Goal: Task Accomplishment & Management: Use online tool/utility

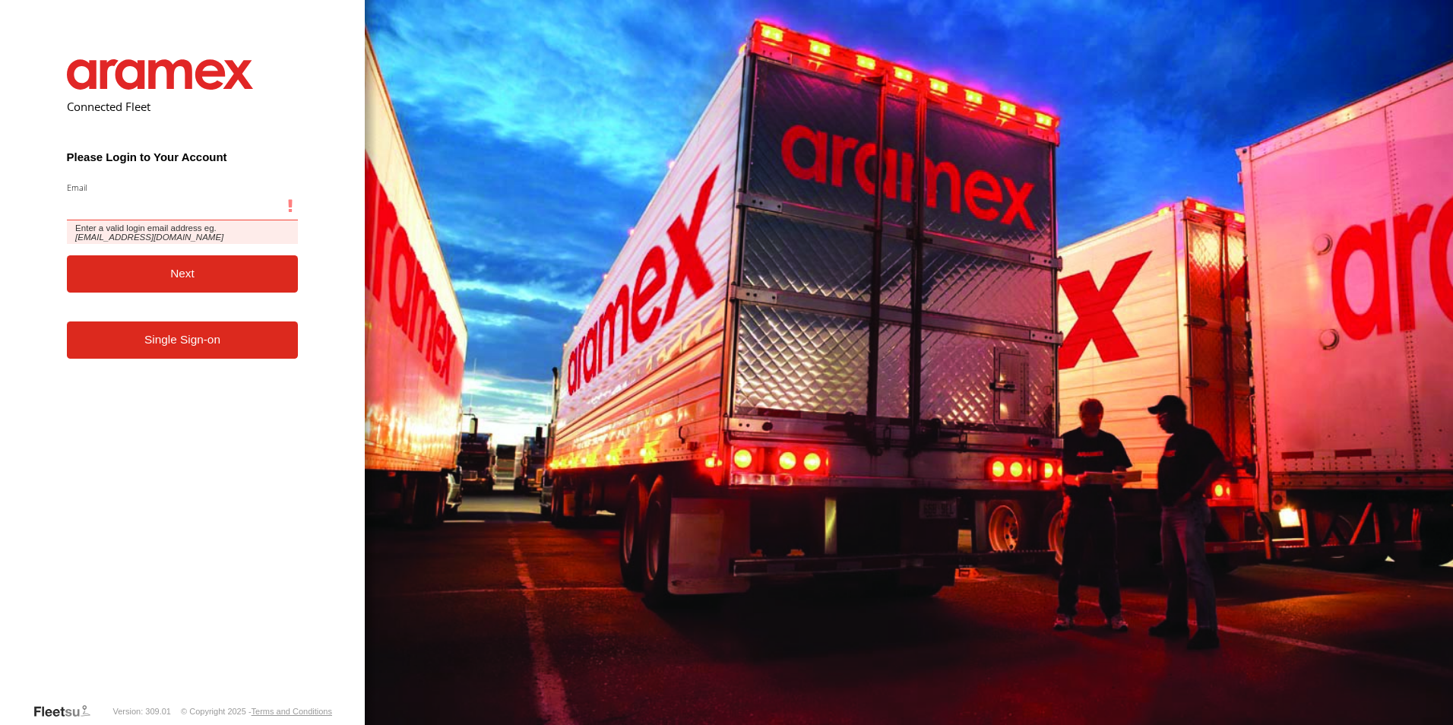
click at [145, 213] on input "Email" at bounding box center [183, 206] width 232 height 27
type input "**********"
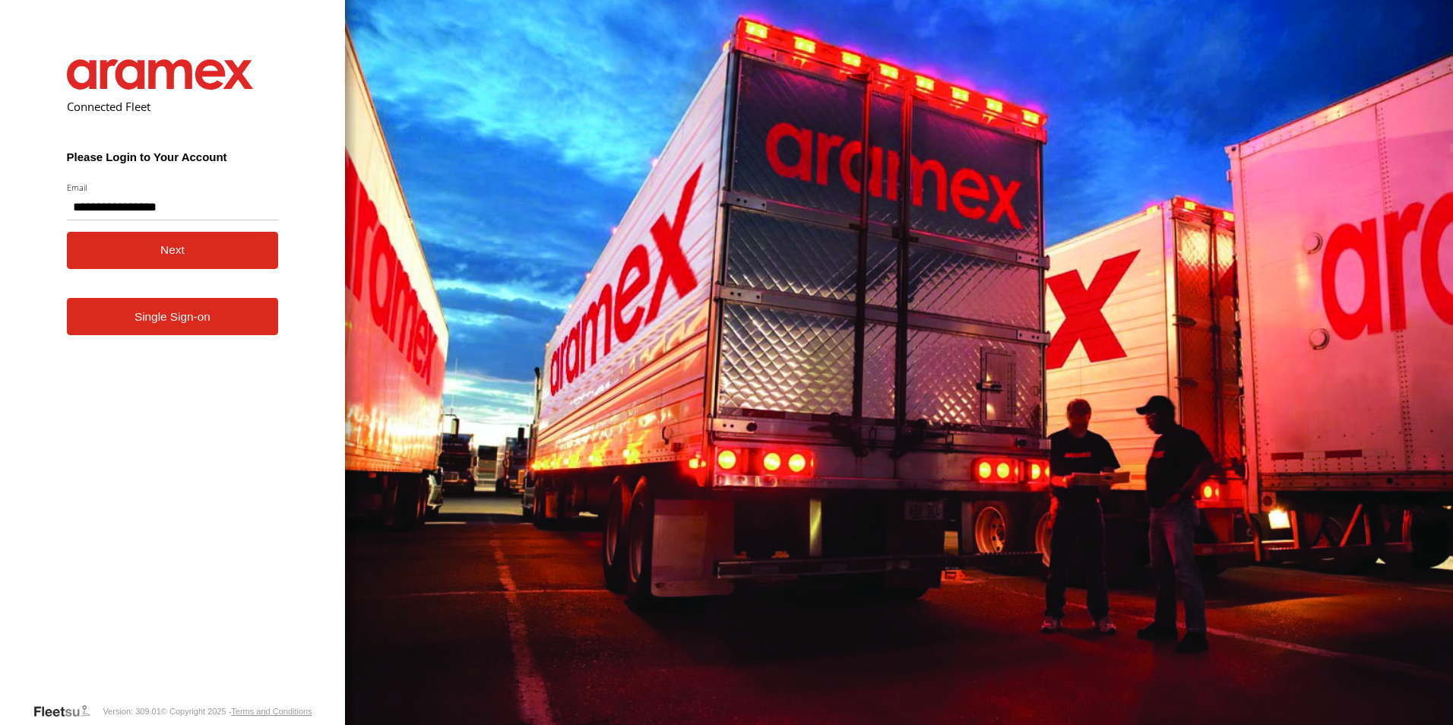
click at [1102, 404] on div "You are using a web browser that is not supported by this application. This web…" at bounding box center [899, 362] width 1108 height 725
click at [159, 244] on button "Next" at bounding box center [173, 250] width 212 height 37
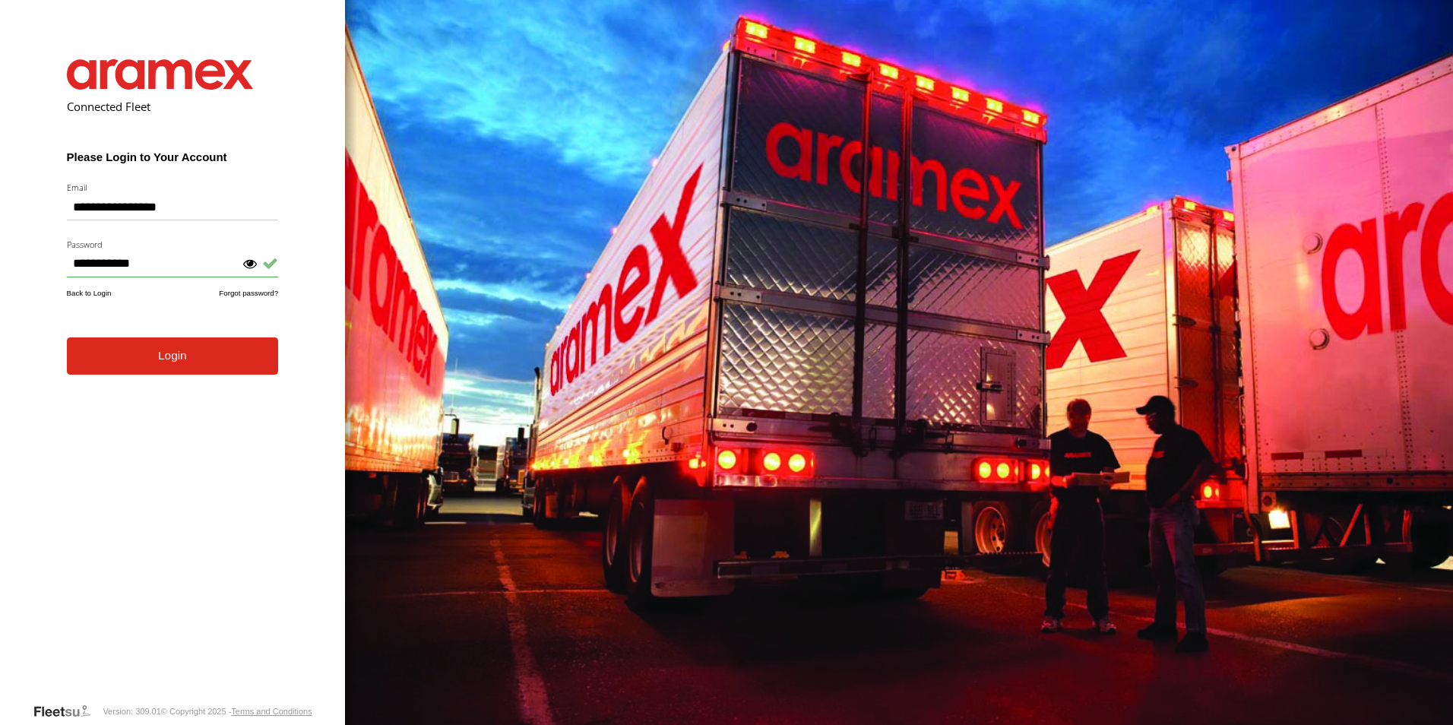
click at [252, 264] on div at bounding box center [249, 262] width 15 height 15
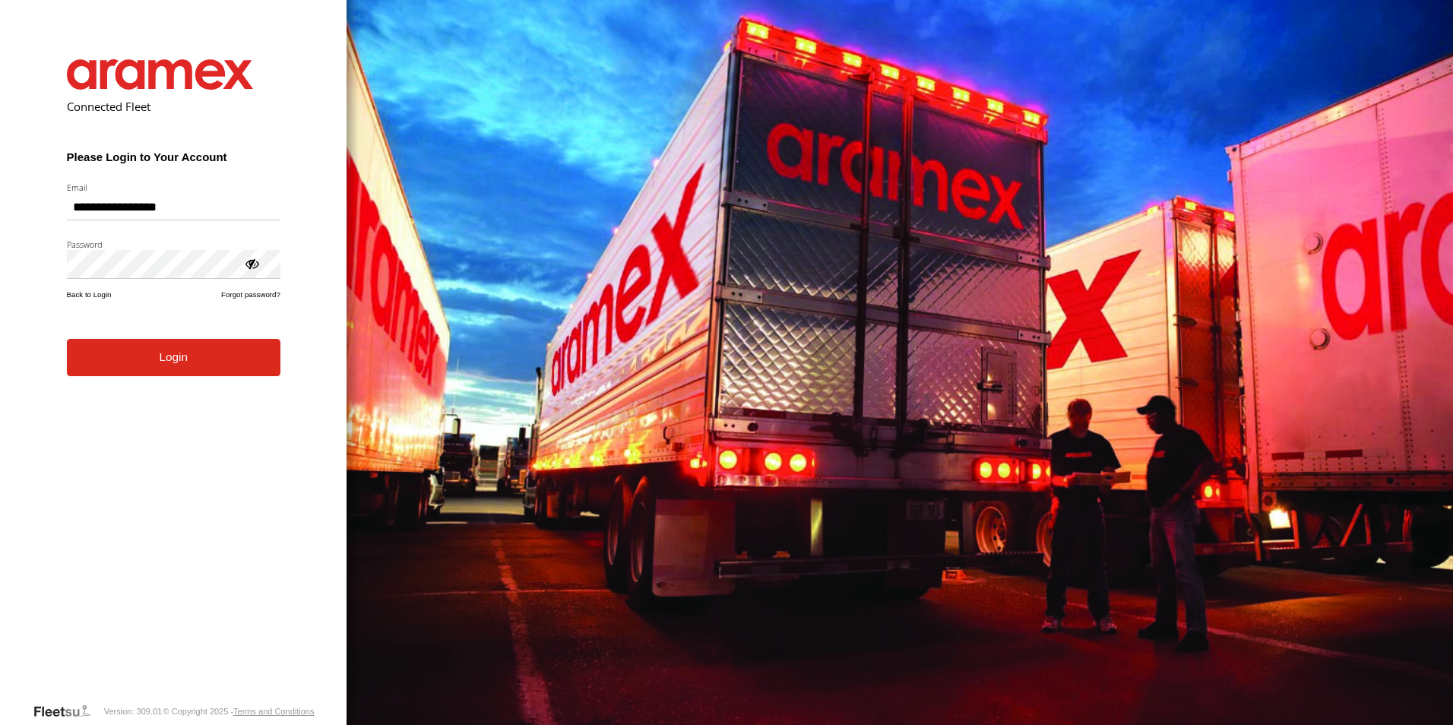
click at [182, 359] on button "Login" at bounding box center [174, 357] width 214 height 37
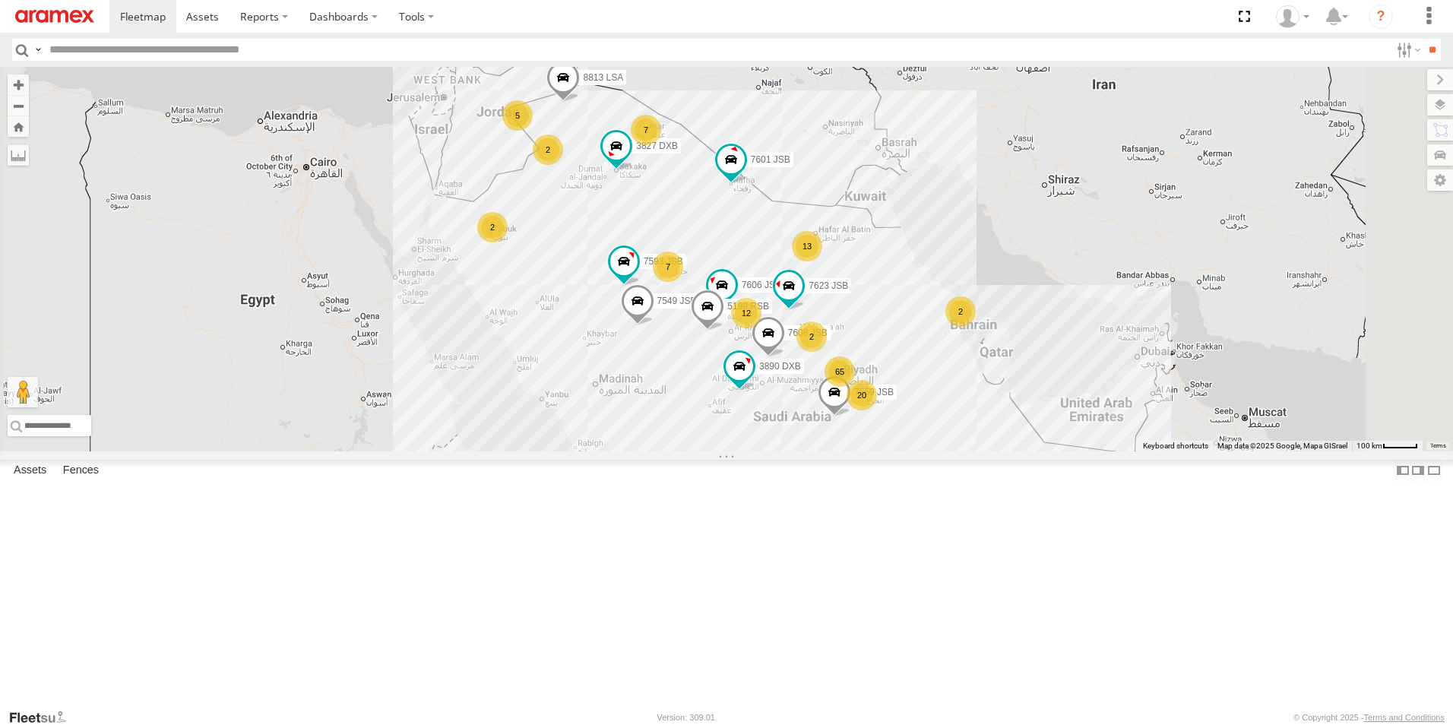
click at [1087, 426] on div "20 13 7 2 7 2 12 7559 JSB 65 5199 RSB 8813 LSA 2 5 2 3827 DXB 7606 JSB 7593 JSB…" at bounding box center [726, 259] width 1453 height 385
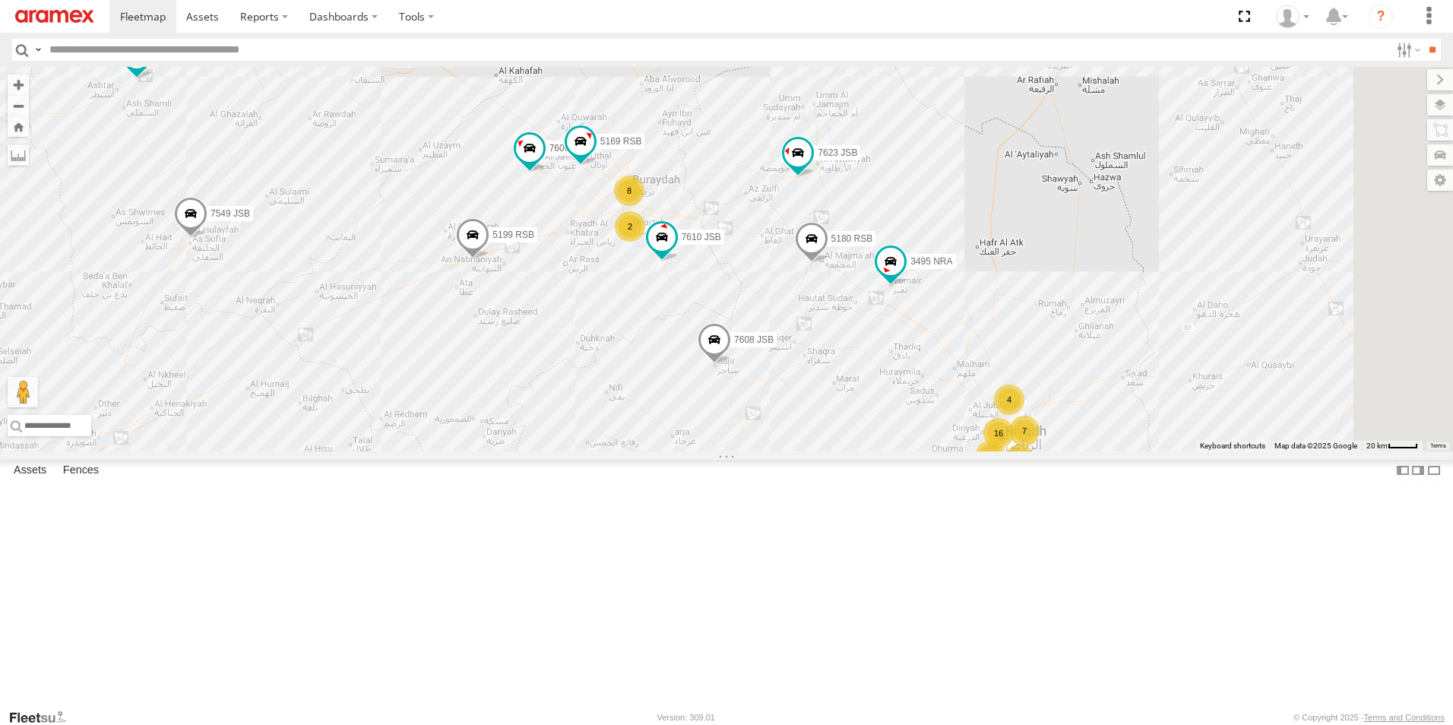
drag, startPoint x: 937, startPoint y: 478, endPoint x: 836, endPoint y: 450, distance: 104.9
click at [836, 450] on div "7559 JSB 5199 RSB 8813 LSA 3827 DXB 7606 JSB 7593 JSB 7549 JSB 3890 DXB 7608 JS…" at bounding box center [726, 259] width 1453 height 385
click at [1010, 451] on div "7559 JSB 5199 RSB 8813 LSA 3827 DXB 7606 JSB 7593 JSB 7549 JSB 3890 DXB 7608 JS…" at bounding box center [726, 259] width 1453 height 385
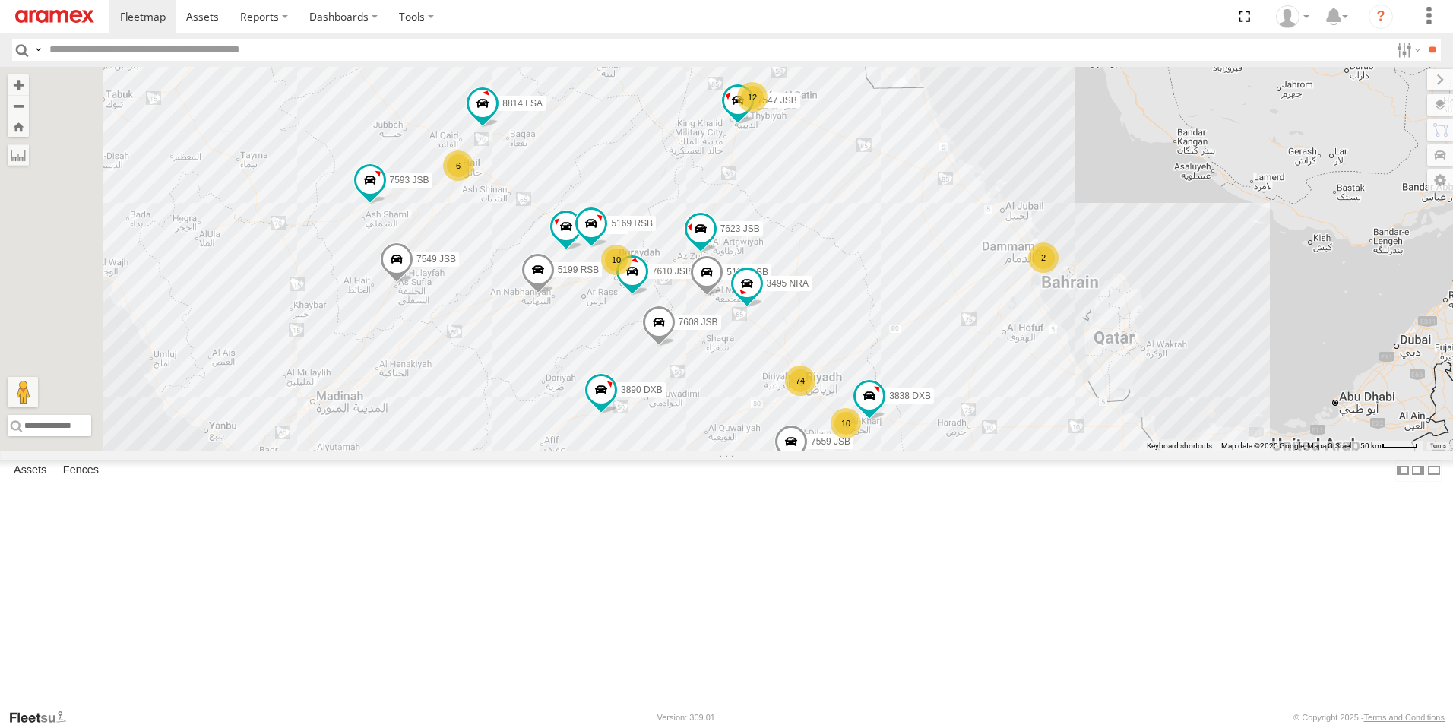
drag, startPoint x: 892, startPoint y: 472, endPoint x: 901, endPoint y: 504, distance: 33.0
click at [901, 451] on div "7559 JSB 5199 RSB 8813 LSA 3827 DXB 7606 JSB 7593 JSB 7549 JSB 3890 DXB 7608 JS…" at bounding box center [726, 259] width 1453 height 385
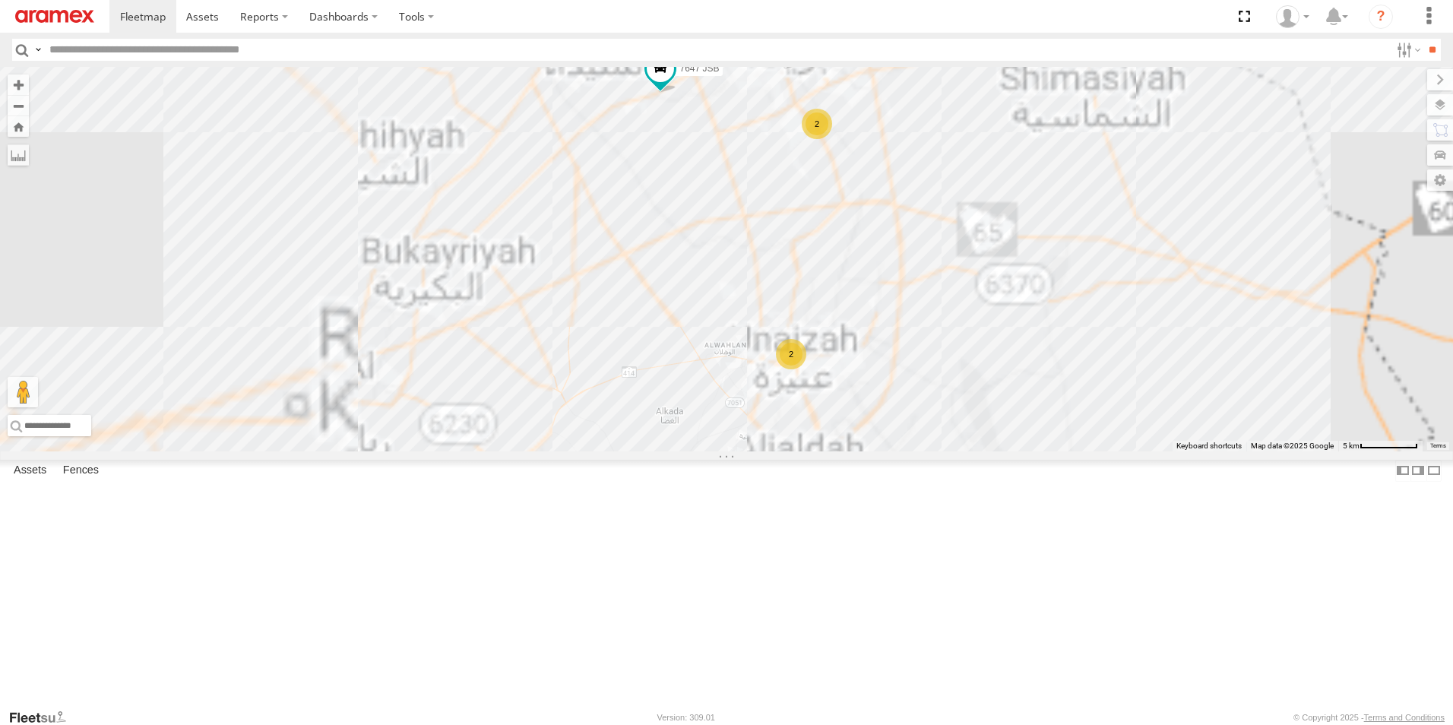
drag, startPoint x: 847, startPoint y: 312, endPoint x: 791, endPoint y: 439, distance: 138.5
click at [793, 439] on div "7559 JSB 5199 RSB 8813 LSA 3827 DXB 7606 JSB 7593 JSB 7549 JSB 3890 DXB 7608 JS…" at bounding box center [726, 259] width 1453 height 385
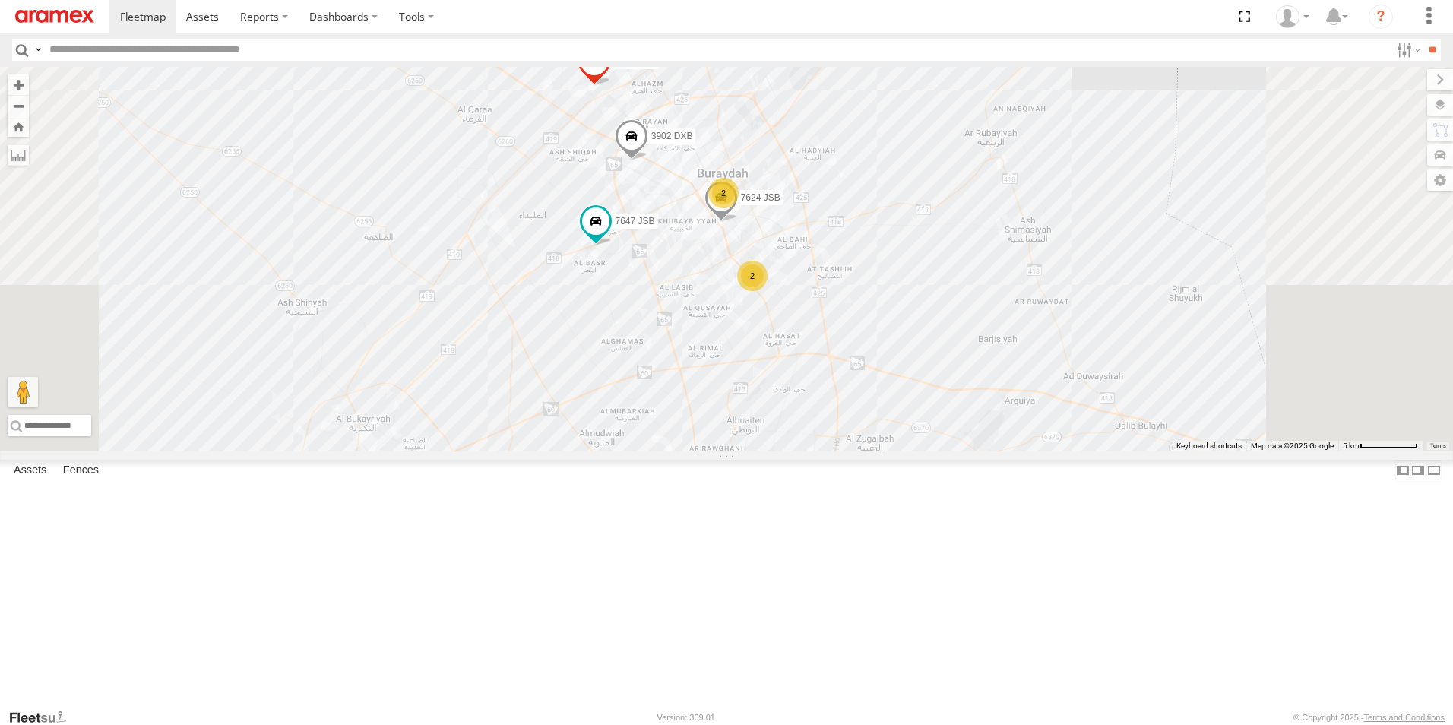
click at [611, 87] on span at bounding box center [594, 66] width 33 height 41
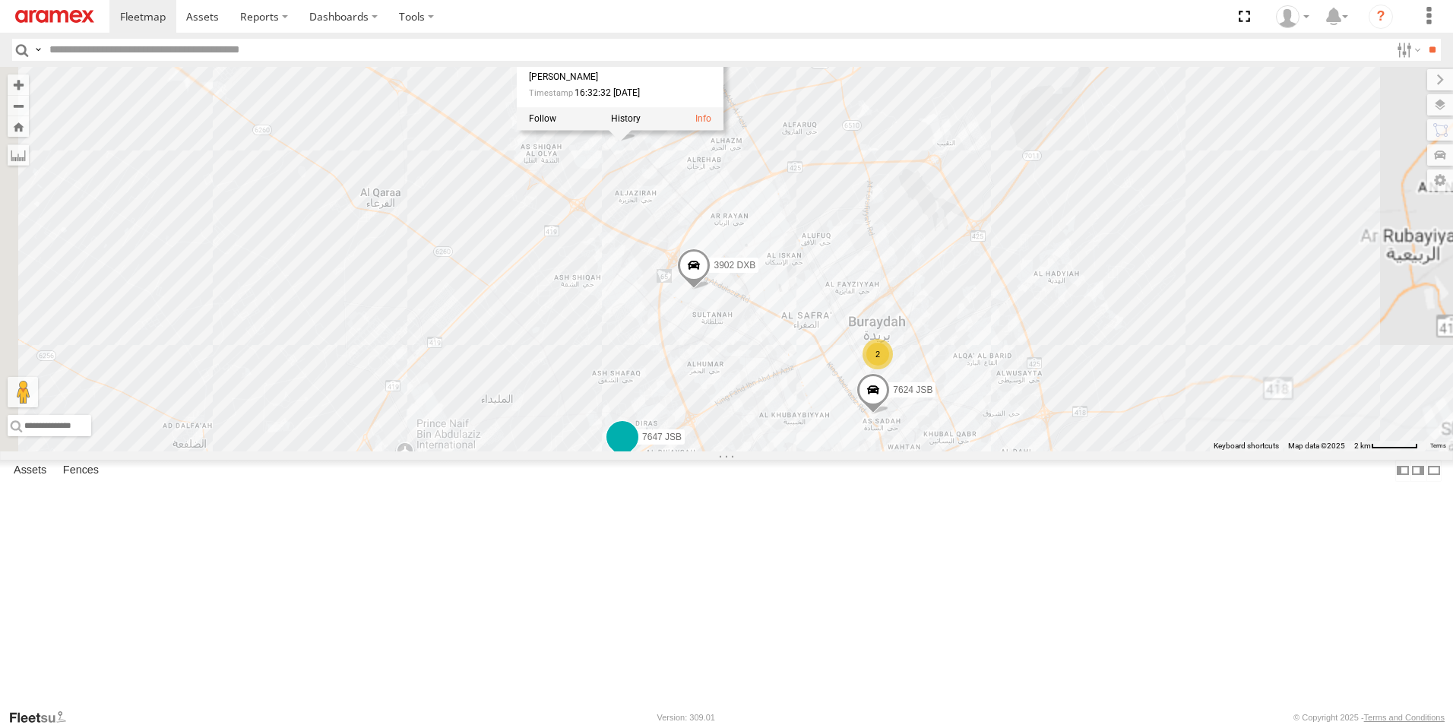
click at [636, 451] on span at bounding box center [622, 436] width 27 height 27
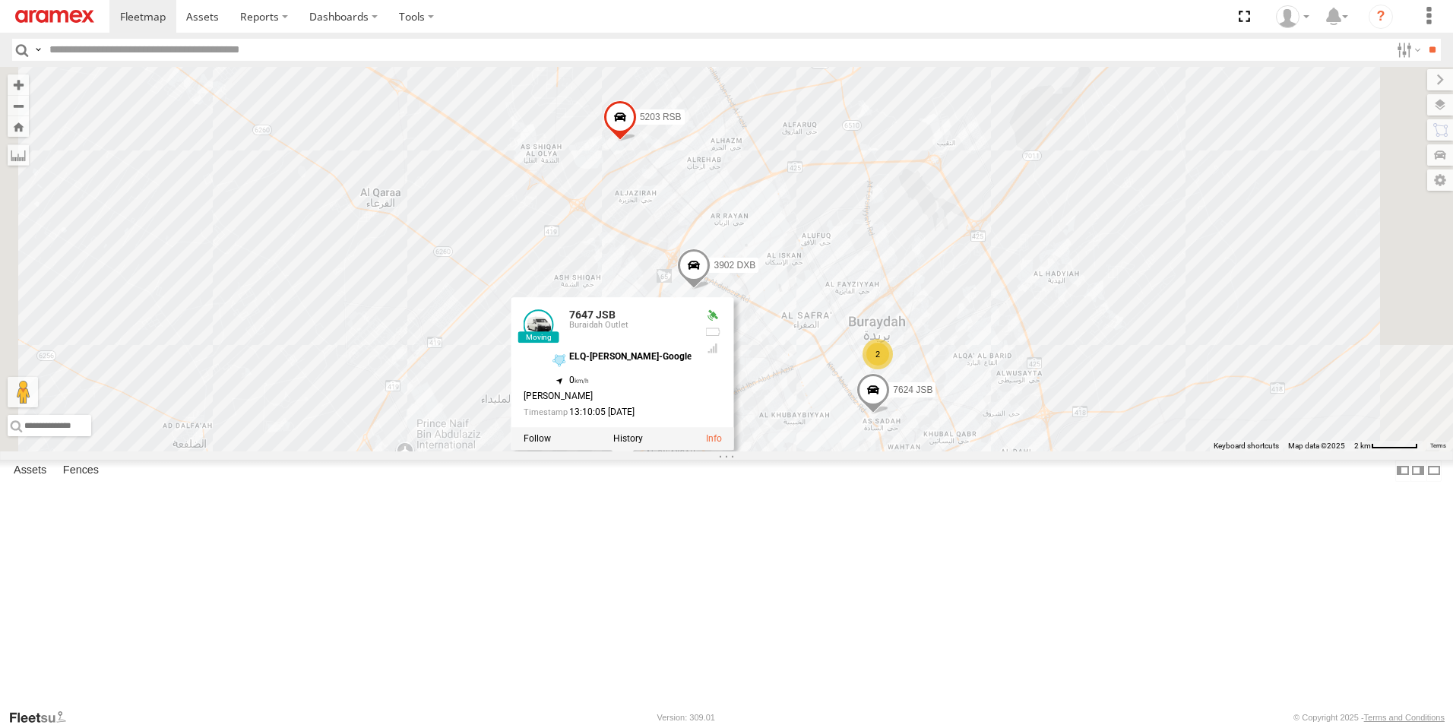
click at [554, 340] on link at bounding box center [539, 325] width 30 height 30
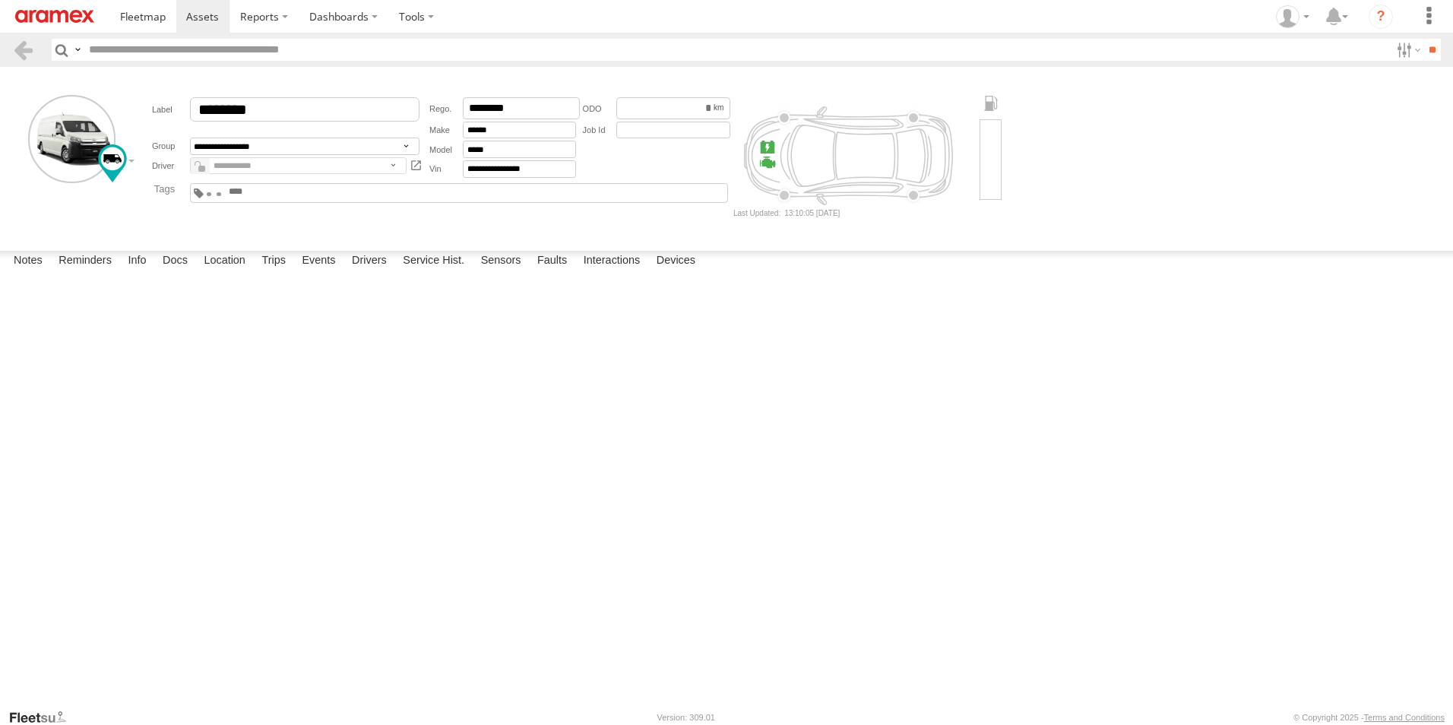
scroll to position [76, 0]
click at [0, 0] on div at bounding box center [0, 0] width 0 height 0
click at [27, 54] on link at bounding box center [23, 50] width 22 height 22
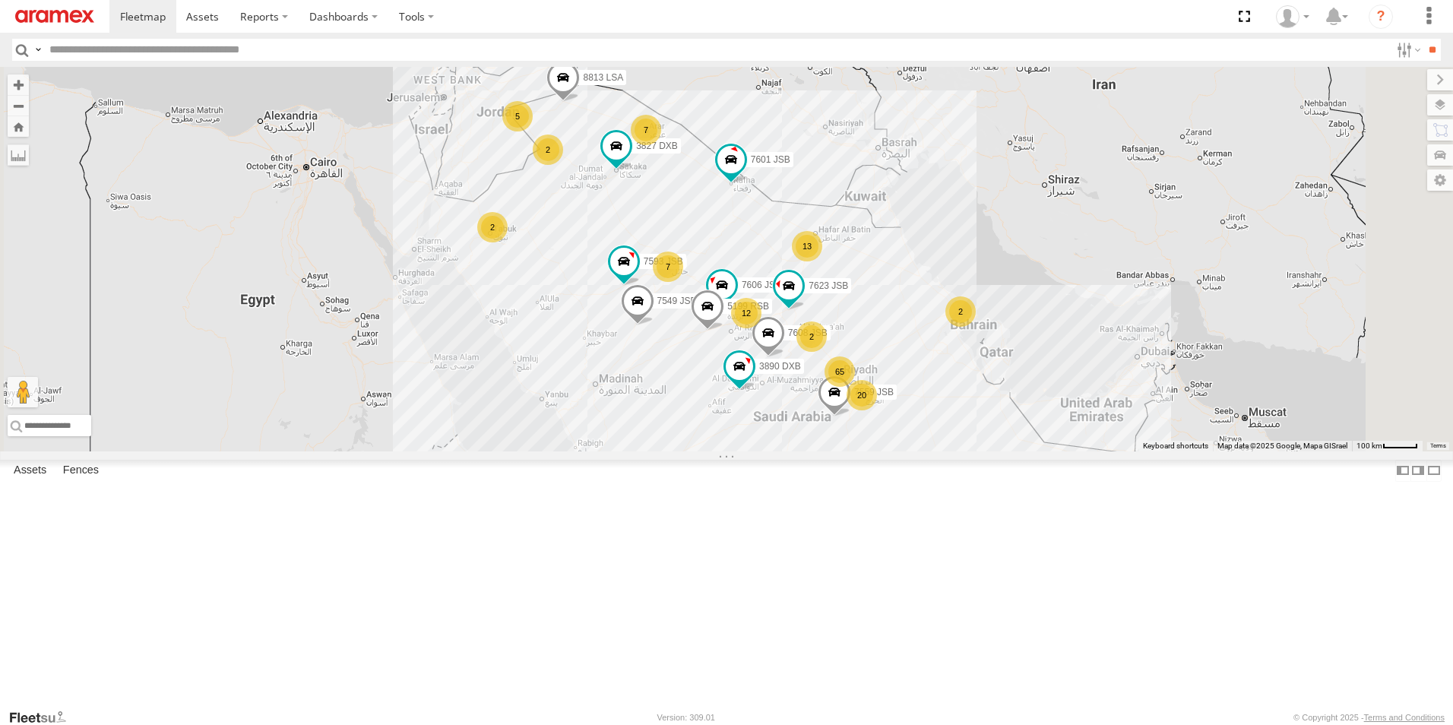
click at [1251, 223] on div "20 13 7 2 7 2 12 7559 JSB 65 5199 RSB 8813 LSA 2 5 2 3827 DXB 7606 JSB 7593 JSB…" at bounding box center [726, 259] width 1453 height 385
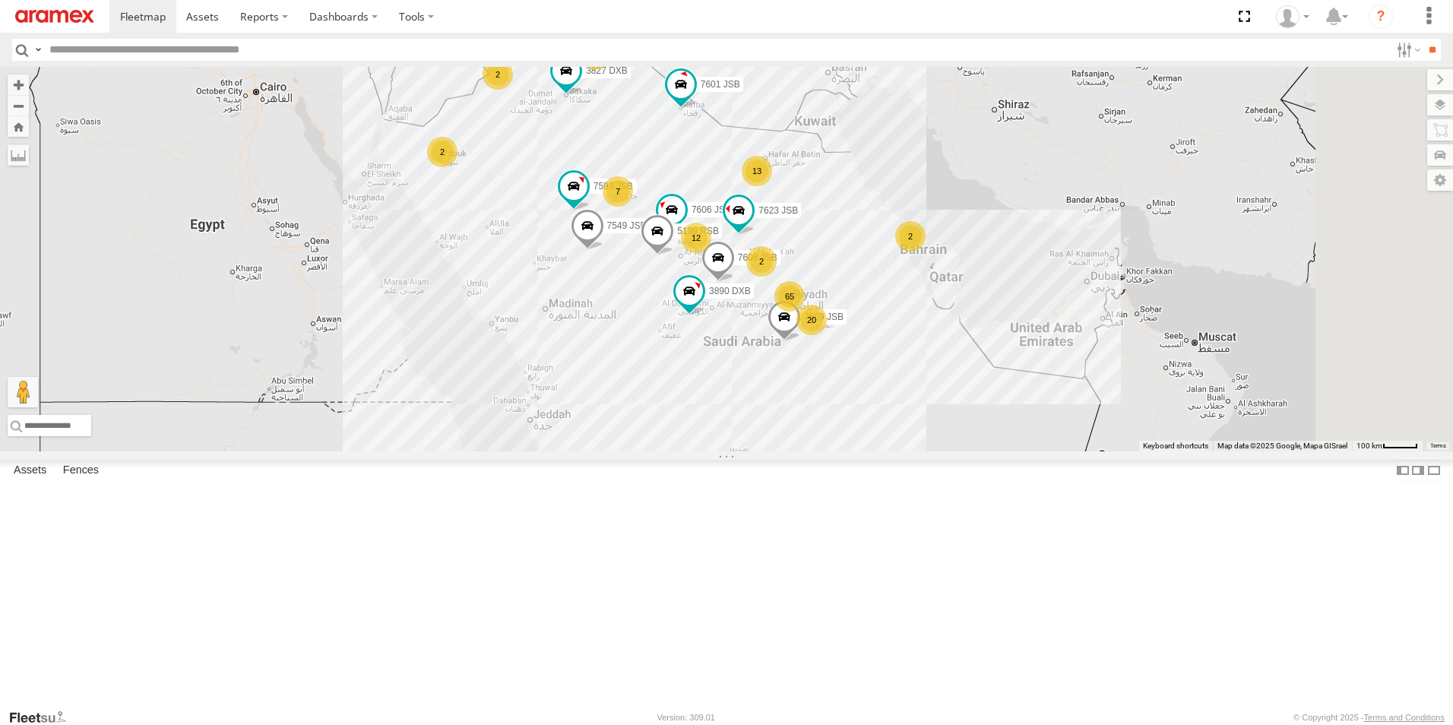
drag, startPoint x: 861, startPoint y: 417, endPoint x: 797, endPoint y: 332, distance: 106.4
click at [650, 233] on label "7549 JSB" at bounding box center [622, 225] width 55 height 15
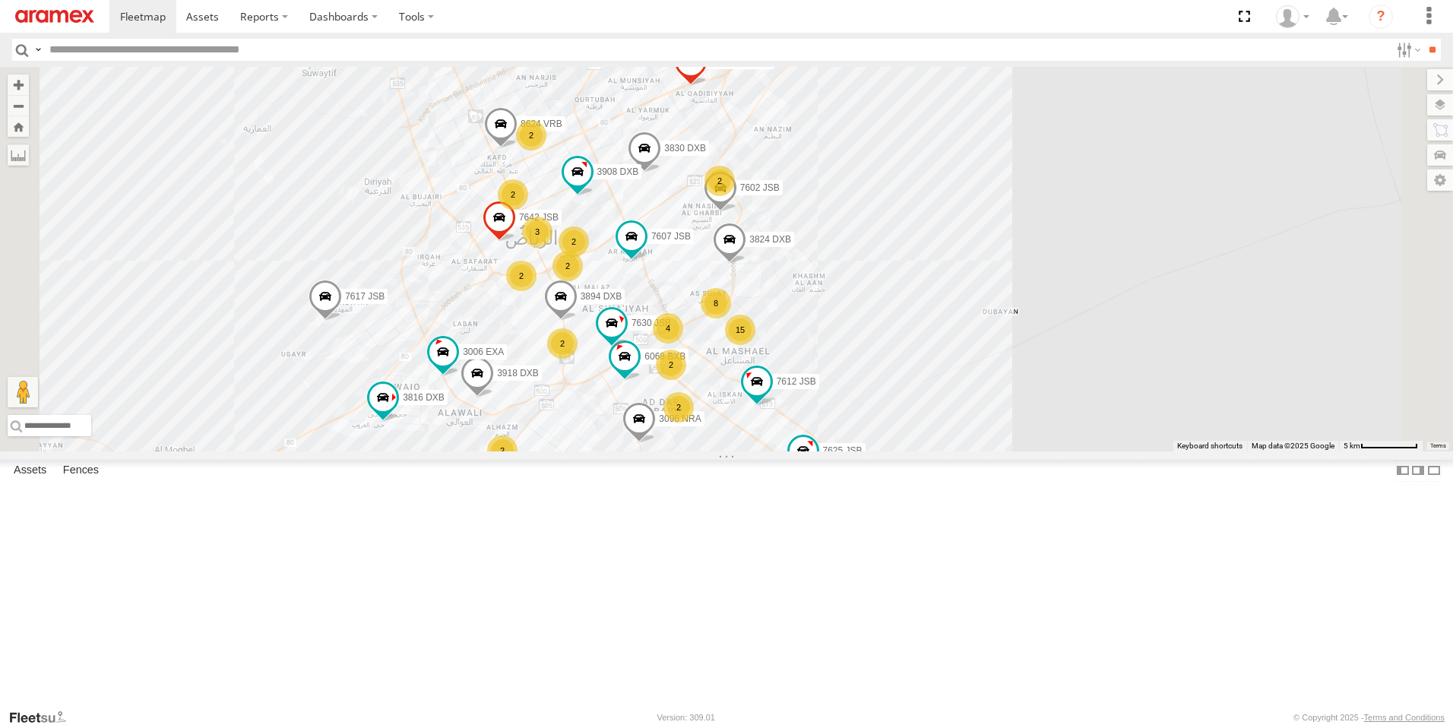
drag, startPoint x: 619, startPoint y: 343, endPoint x: 647, endPoint y: 378, distance: 45.5
click at [647, 378] on div "8813 LSA 7549 JSB 7601 JSB 7559 JSB 5199 RSB 3827 DXB 7606 JSB 7593 JSB 3890 DX…" at bounding box center [726, 259] width 1453 height 385
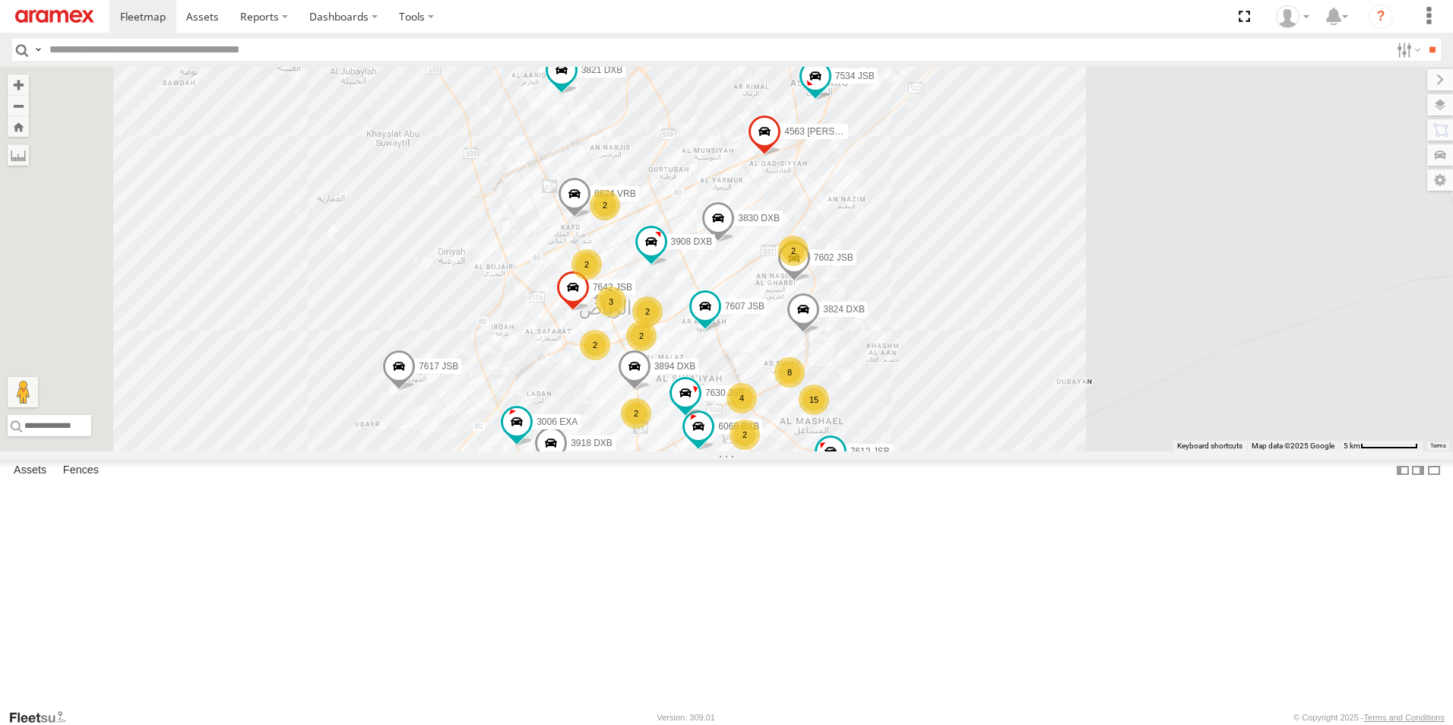
drag, startPoint x: 629, startPoint y: 310, endPoint x: 706, endPoint y: 388, distance: 109.6
click at [706, 388] on div "8813 LSA 7549 JSB 7601 JSB 7559 JSB 5199 RSB 3827 DXB 7606 JSB 7593 JSB 3890 DX…" at bounding box center [726, 259] width 1453 height 385
click at [665, 256] on span at bounding box center [651, 242] width 27 height 27
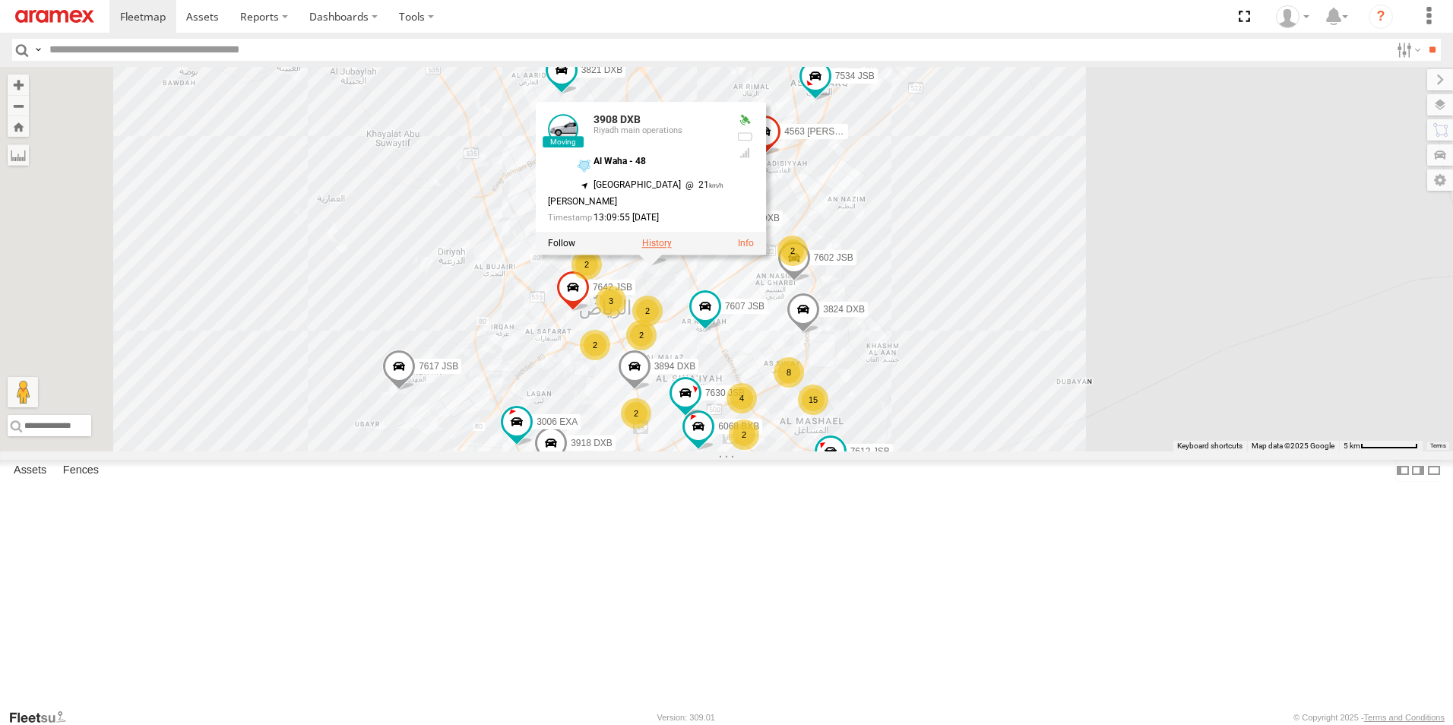
click at [672, 249] on label at bounding box center [657, 244] width 30 height 11
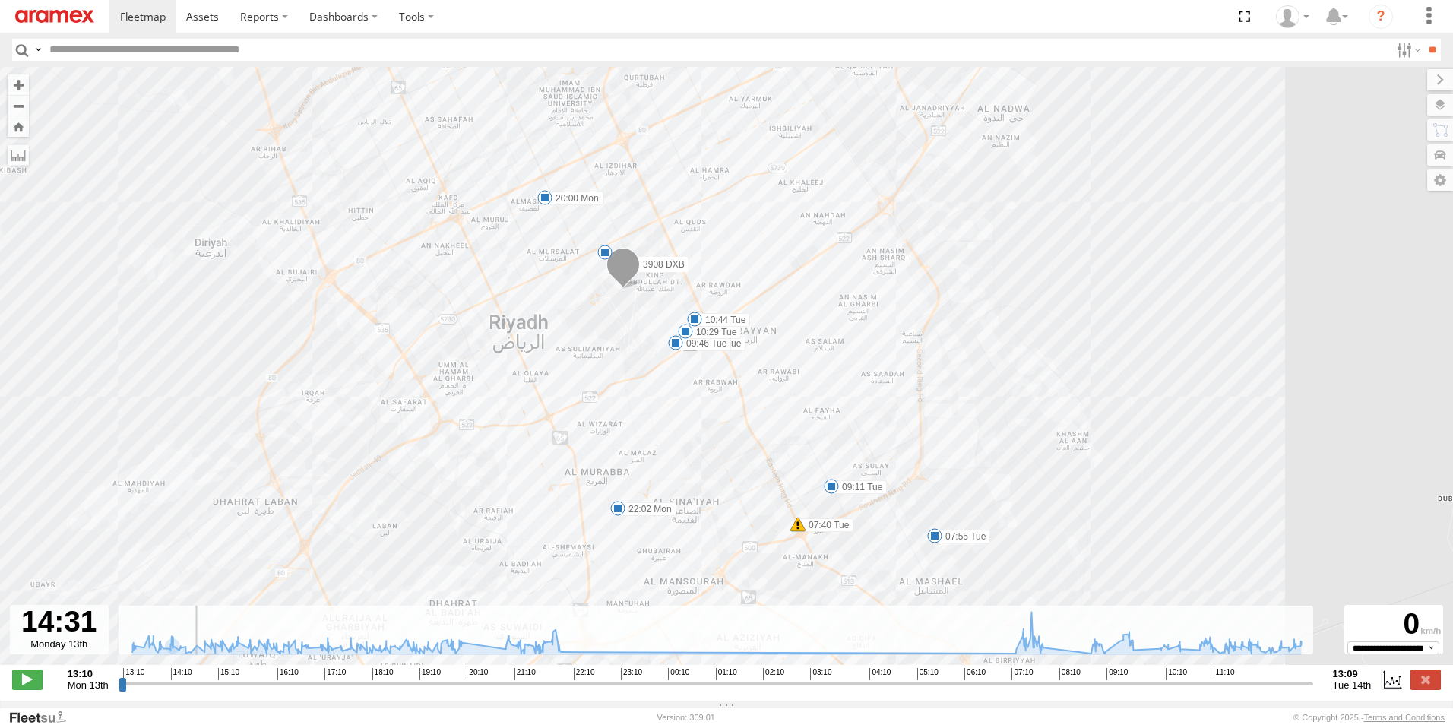
drag, startPoint x: 125, startPoint y: 690, endPoint x: 189, endPoint y: 667, distance: 67.8
click at [189, 676] on input "range" at bounding box center [716, 683] width 1195 height 14
click at [1420, 684] on label at bounding box center [1426, 680] width 30 height 20
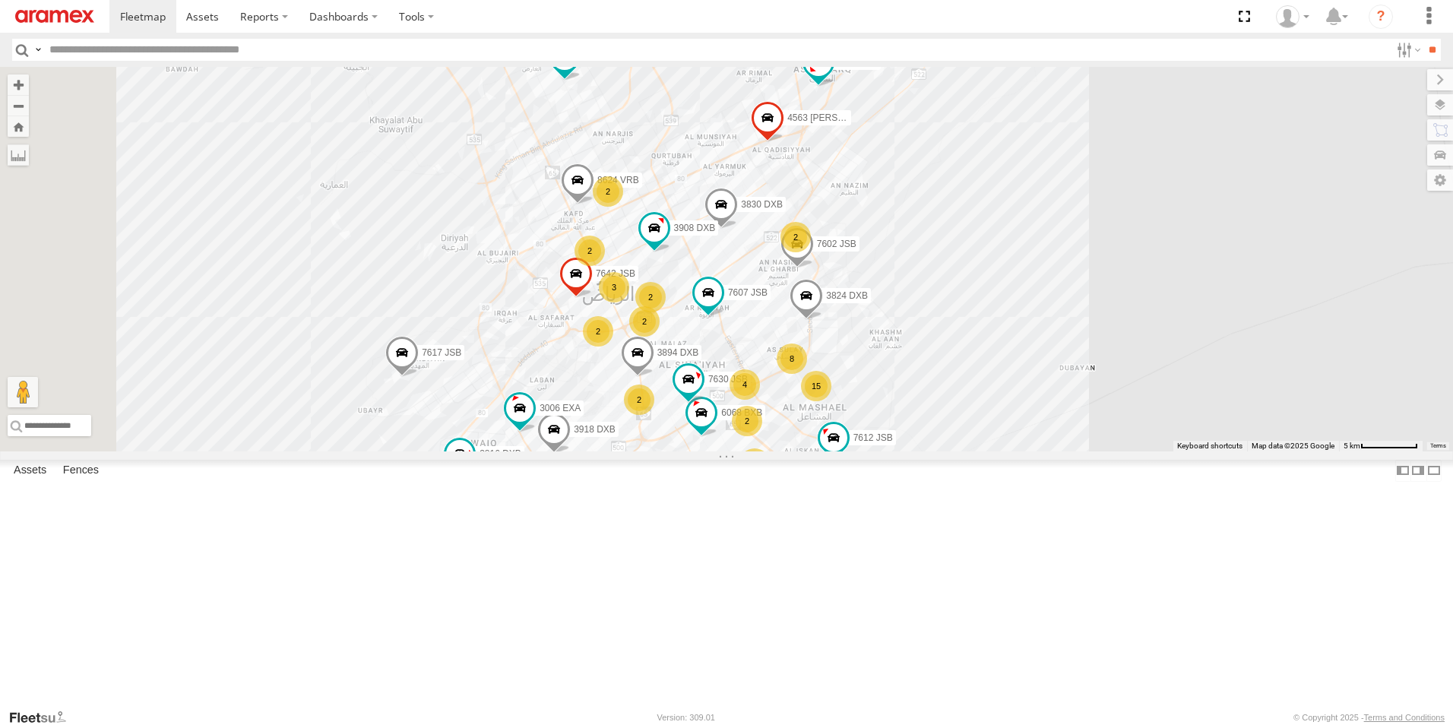
drag, startPoint x: 834, startPoint y: 296, endPoint x: 844, endPoint y: 251, distance: 46.8
click at [844, 251] on div "3824 DXB 3006 EXA 6068 BXB 7642 JSB 8624 VRB 3894 DXB 7617 JSB 7612 JSB 4563 RU…" at bounding box center [726, 259] width 1453 height 385
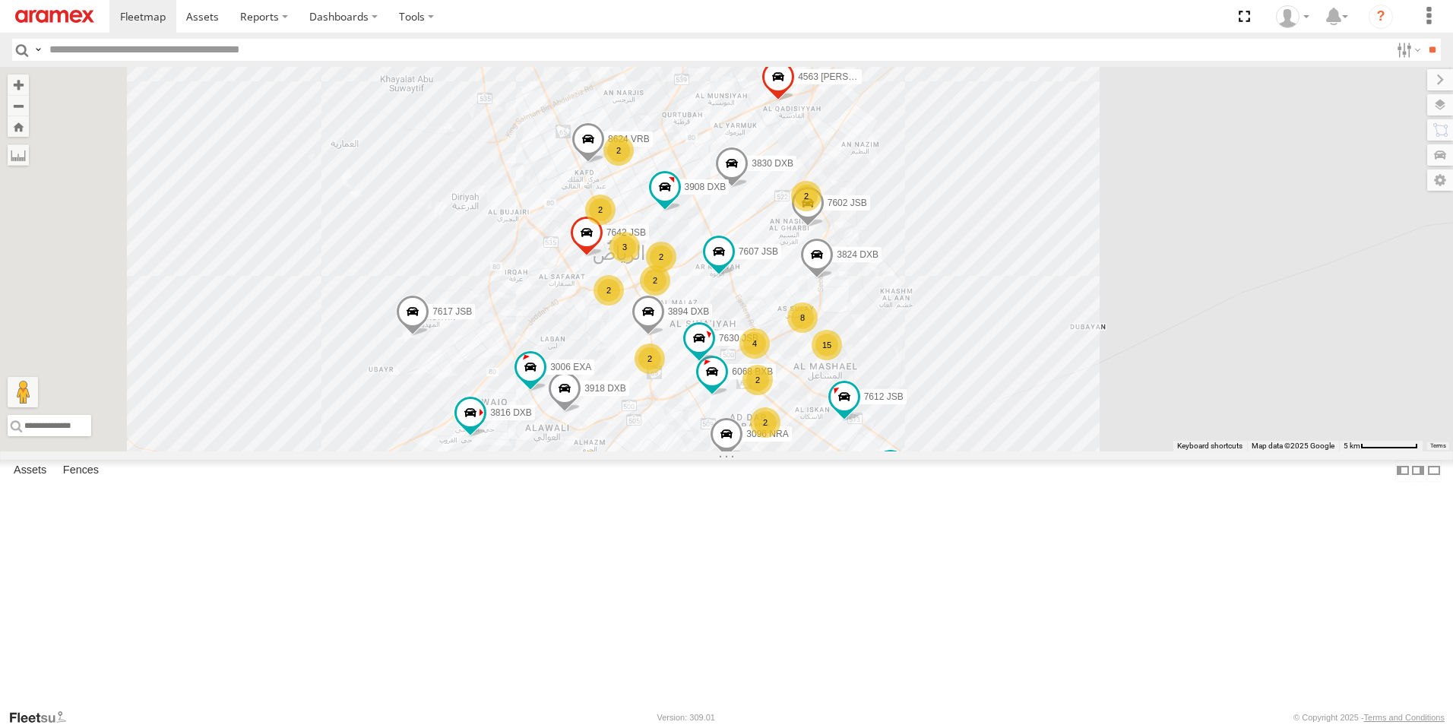
scroll to position [228, 0]
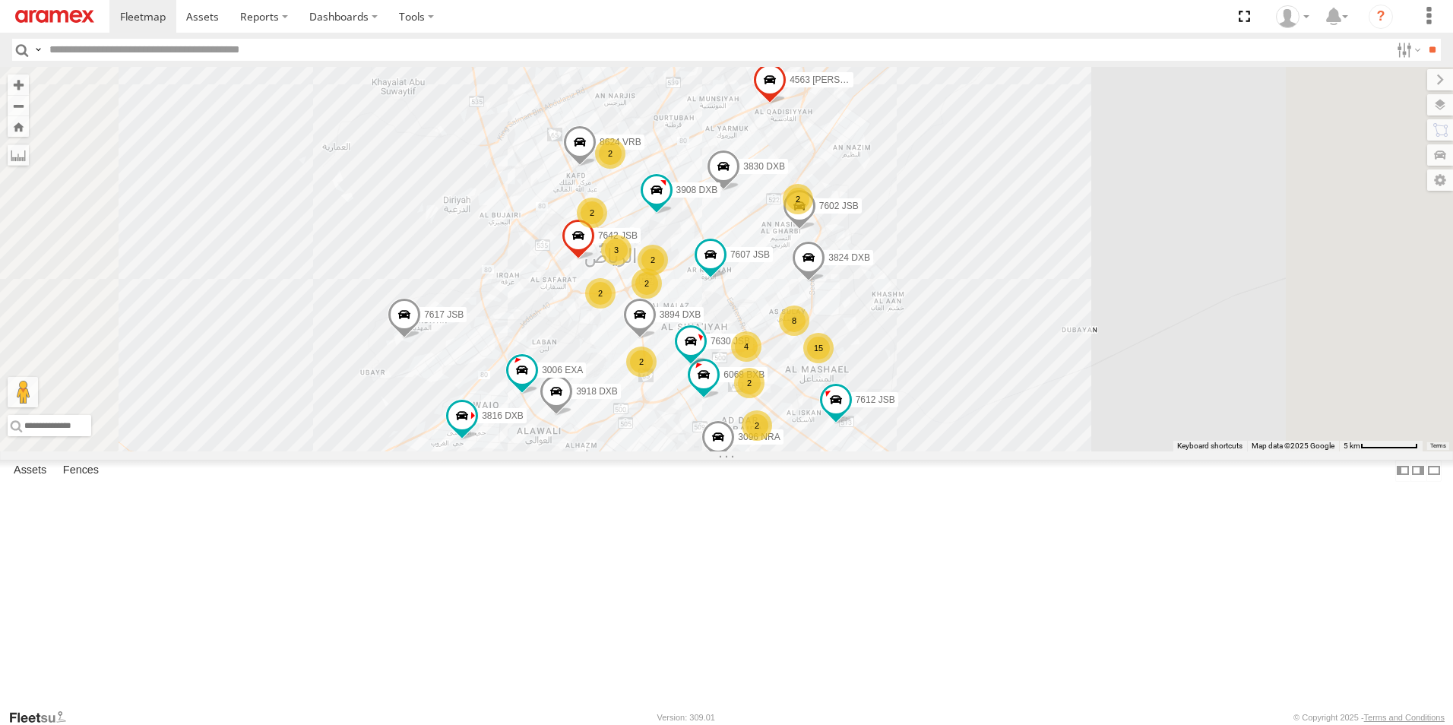
click at [607, 228] on div "2" at bounding box center [592, 213] width 30 height 30
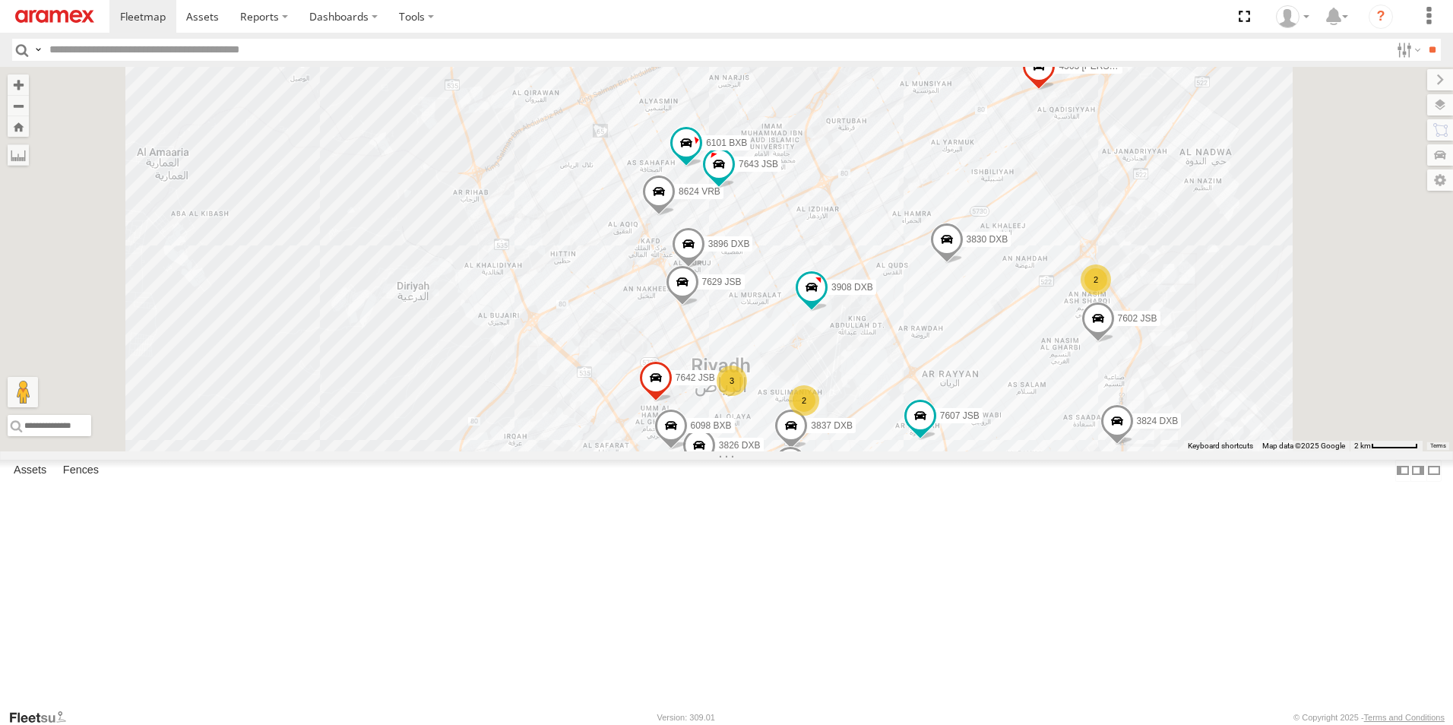
drag, startPoint x: 1085, startPoint y: 467, endPoint x: 891, endPoint y: 413, distance: 201.9
click at [912, 422] on div "7617 JSB 7612 JSB 4563 RUD 3830 DXB 3908 DXB 7607 JSB 7596 JSB 3821 DXB 7534 JS…" at bounding box center [726, 259] width 1453 height 385
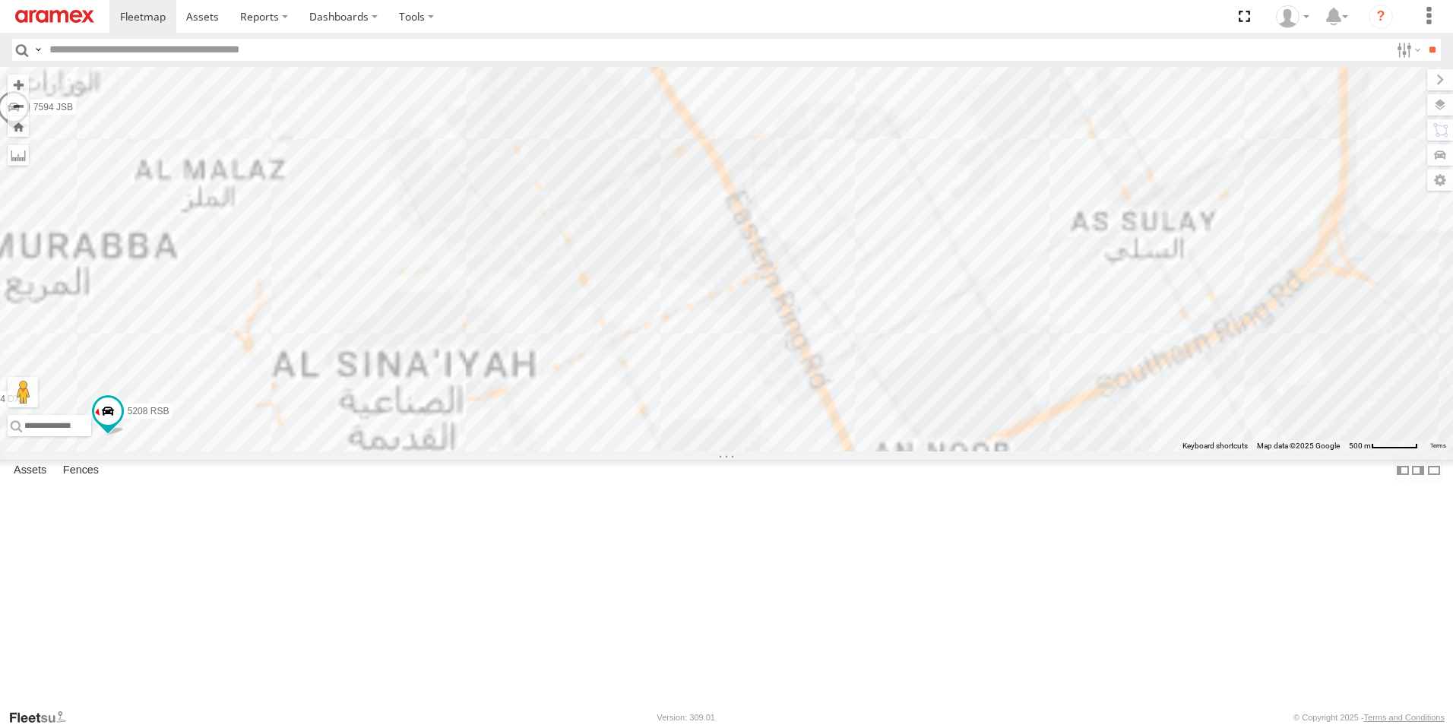
drag, startPoint x: 793, startPoint y: 513, endPoint x: 771, endPoint y: 369, distance: 145.2
click at [771, 387] on div "7617 JSB 7612 JSB 4563 RUD 3830 DXB 3908 DXB 7607 JSB 7596 JSB 3821 DXB 7534 JS…" at bounding box center [726, 259] width 1453 height 385
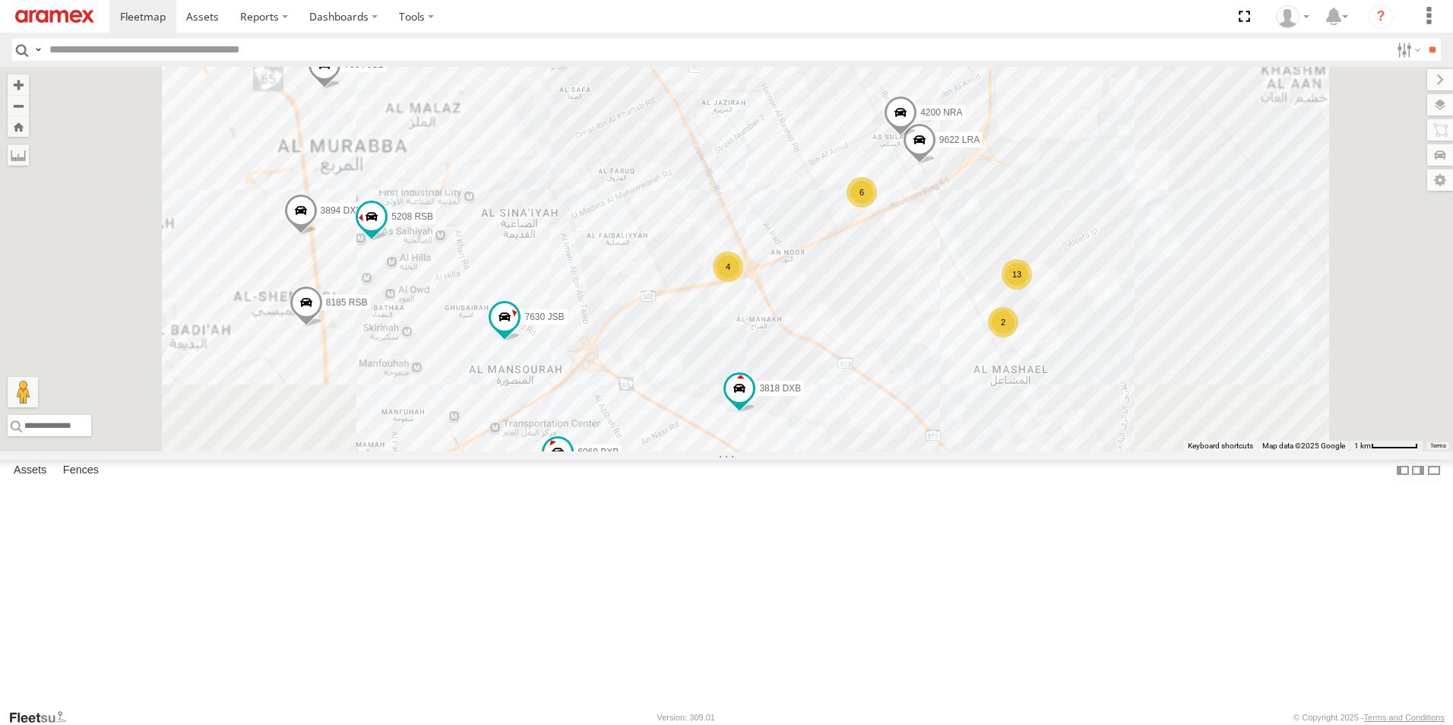
drag, startPoint x: 827, startPoint y: 499, endPoint x: 1052, endPoint y: 467, distance: 227.3
click at [1052, 451] on div "7617 JSB 7612 JSB 4563 RUD 3830 DXB 3908 DXB 7607 JSB 7596 JSB 3821 DXB 7534 JS…" at bounding box center [726, 259] width 1453 height 385
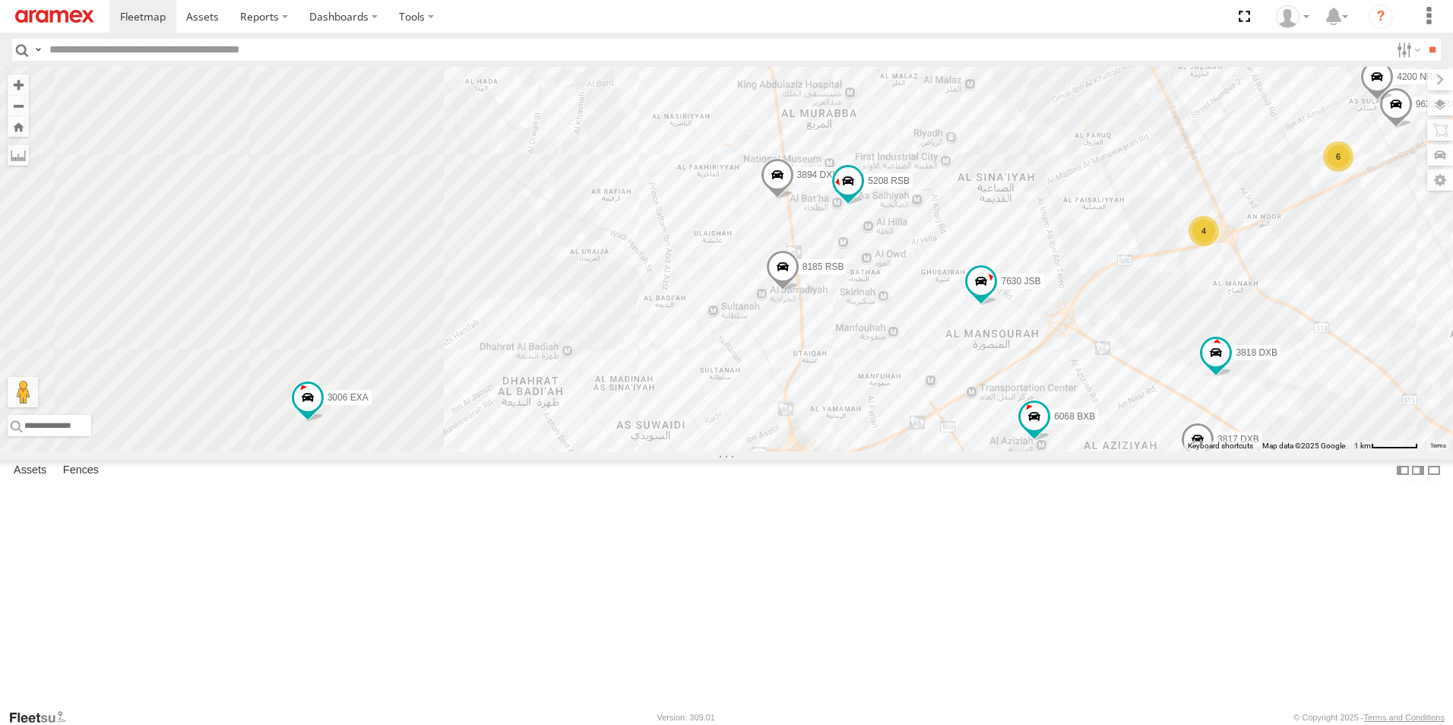
drag, startPoint x: 1002, startPoint y: 451, endPoint x: 816, endPoint y: 484, distance: 189.1
click at [816, 451] on div "7617 JSB 7612 JSB 4563 RUD 3830 DXB 3908 DXB 7607 JSB 7596 JSB 3821 DXB 7534 JS…" at bounding box center [726, 259] width 1453 height 385
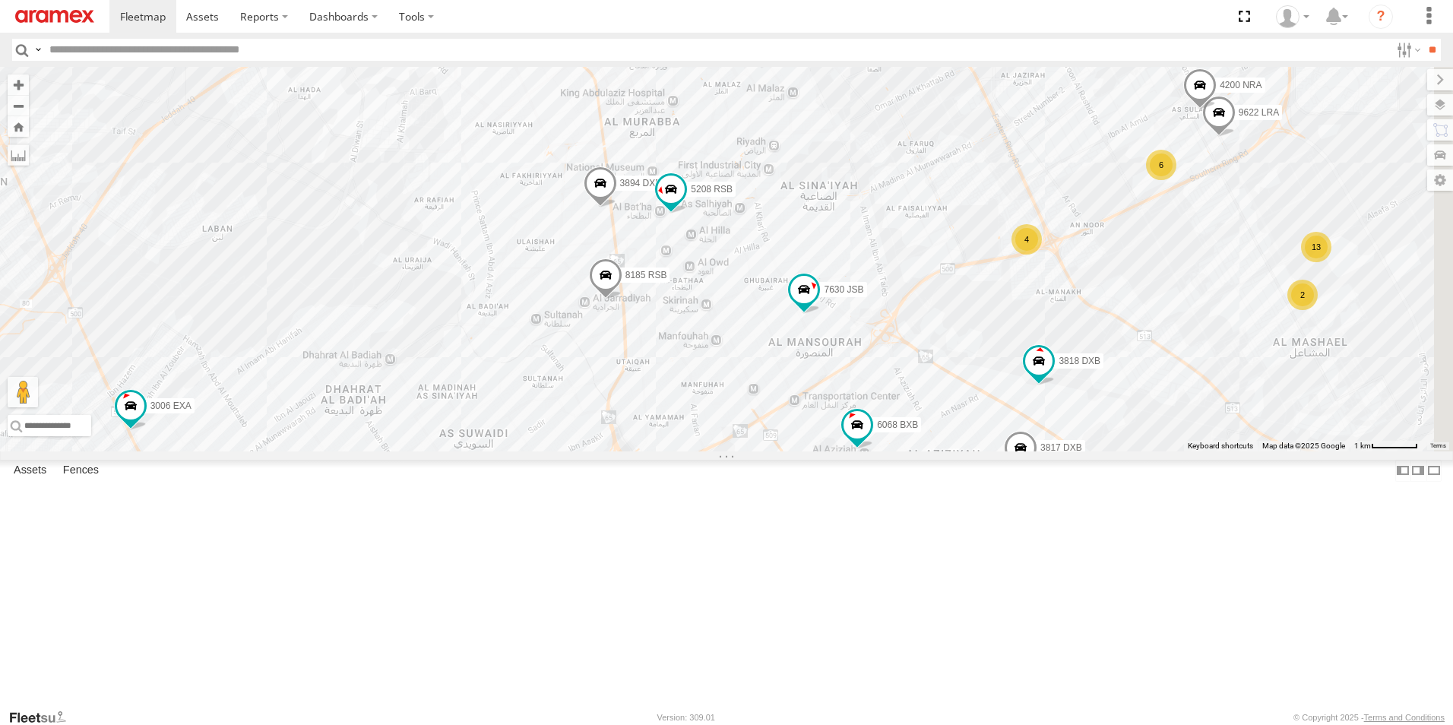
drag, startPoint x: 911, startPoint y: 446, endPoint x: 749, endPoint y: 455, distance: 162.9
click at [749, 451] on div "7617 JSB 7612 JSB 4563 RUD 3830 DXB 3908 DXB 7607 JSB 7596 JSB 3821 DXB 7534 JS…" at bounding box center [726, 259] width 1453 height 385
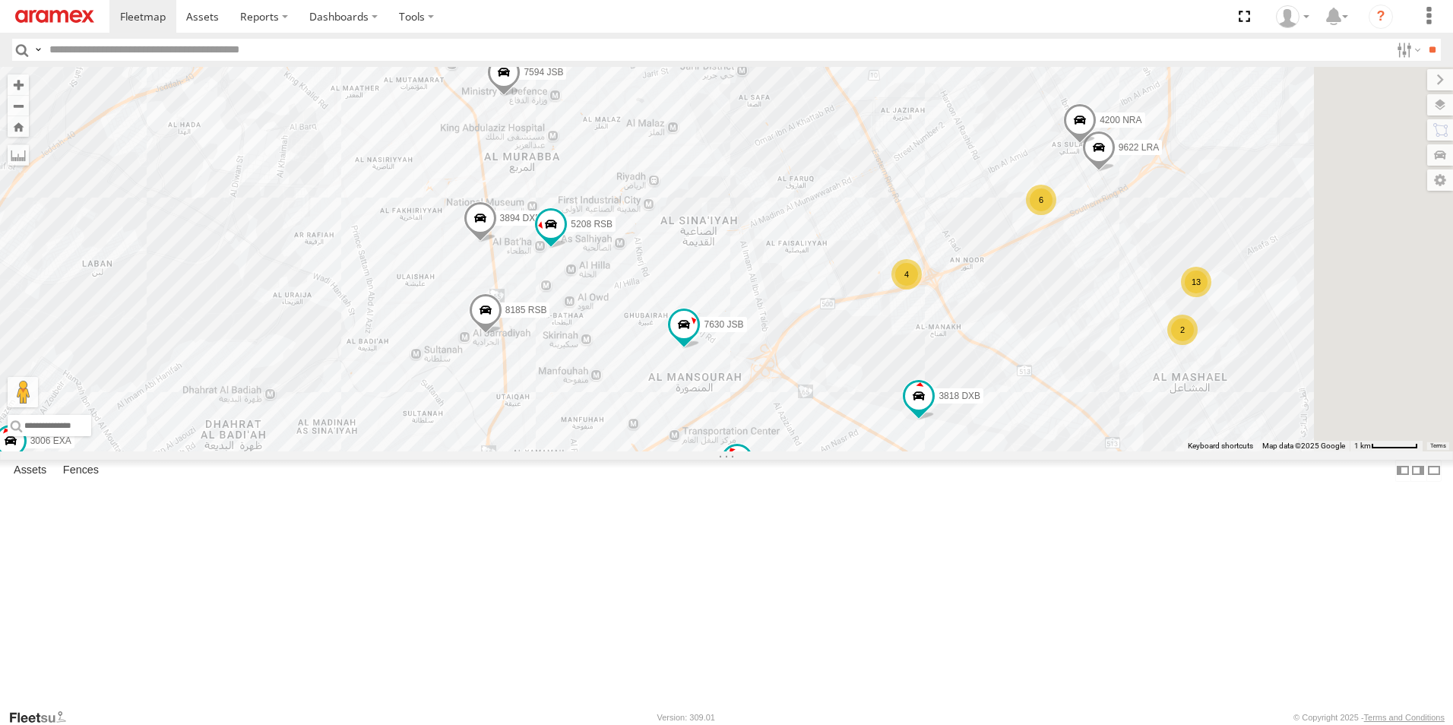
drag, startPoint x: 878, startPoint y: 419, endPoint x: 774, endPoint y: 447, distance: 107.9
click at [774, 447] on div "7617 JSB 7612 JSB 4563 RUD 3830 DXB 3908 DXB 7607 JSB 7596 JSB 3821 DXB 7534 JS…" at bounding box center [726, 259] width 1453 height 385
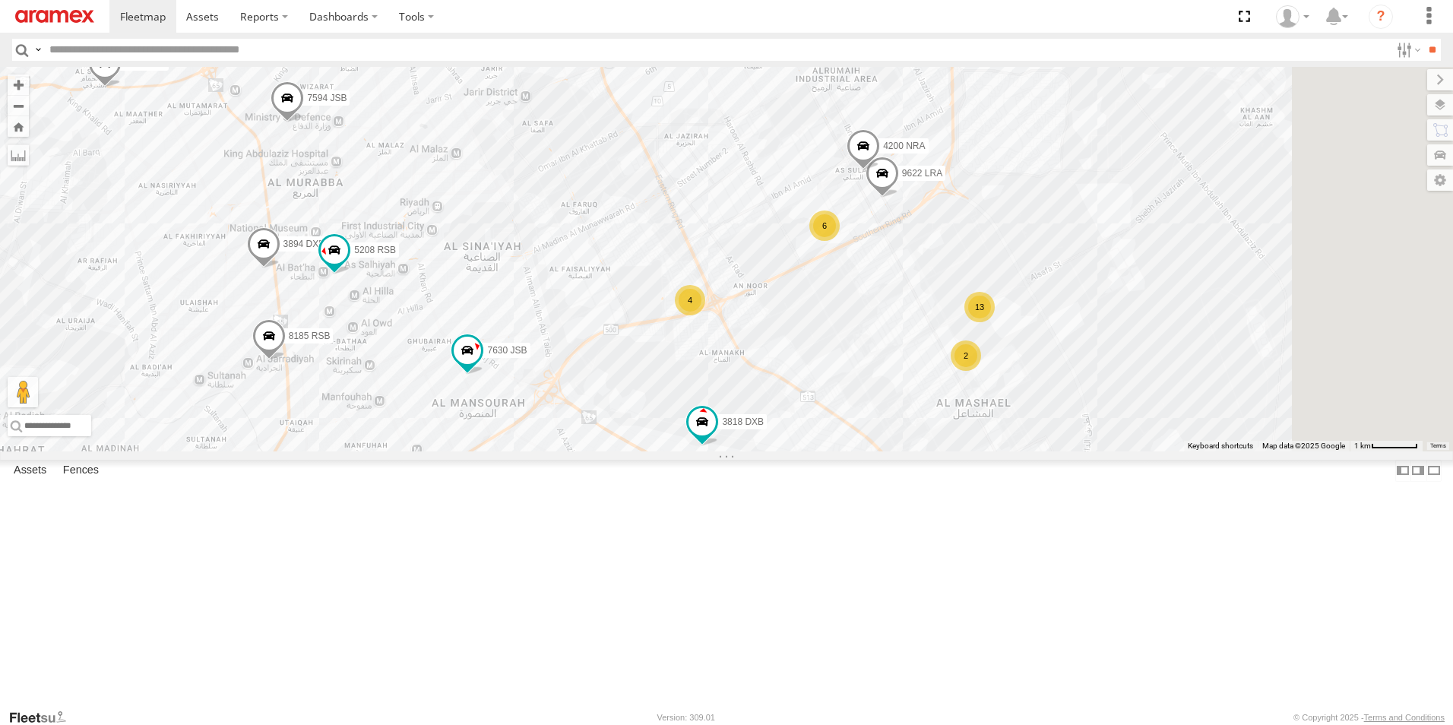
drag, startPoint x: 978, startPoint y: 410, endPoint x: 745, endPoint y: 441, distance: 235.3
click at [745, 441] on div "7617 JSB 7612 JSB 4563 RUD 3830 DXB 3908 DXB 7607 JSB 7596 JSB 3821 DXB 7534 JS…" at bounding box center [726, 259] width 1453 height 385
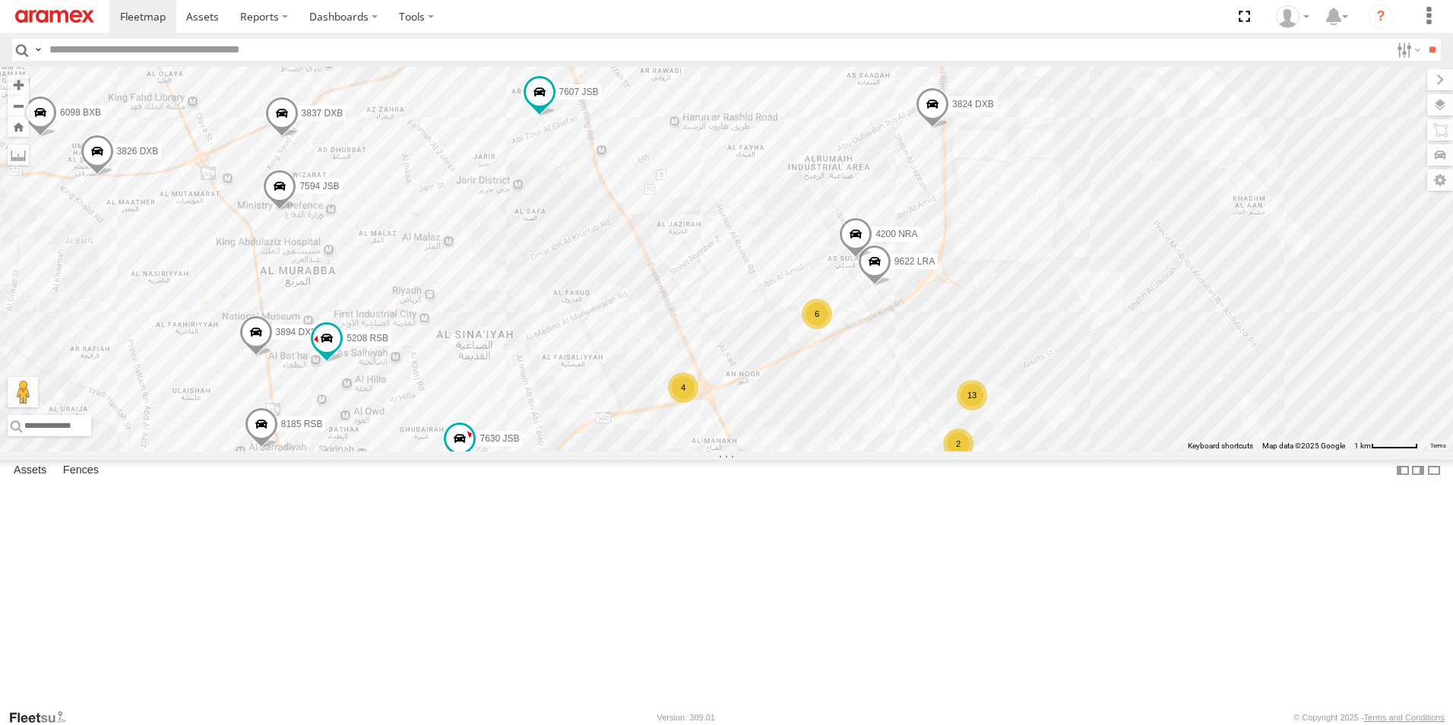
drag, startPoint x: 758, startPoint y: 359, endPoint x: 794, endPoint y: 440, distance: 88.4
click at [785, 442] on div "7617 JSB 7612 JSB 4563 RUD 3830 DXB 3908 DXB 7607 JSB 7596 JSB 3821 DXB 7534 JS…" at bounding box center [726, 259] width 1453 height 385
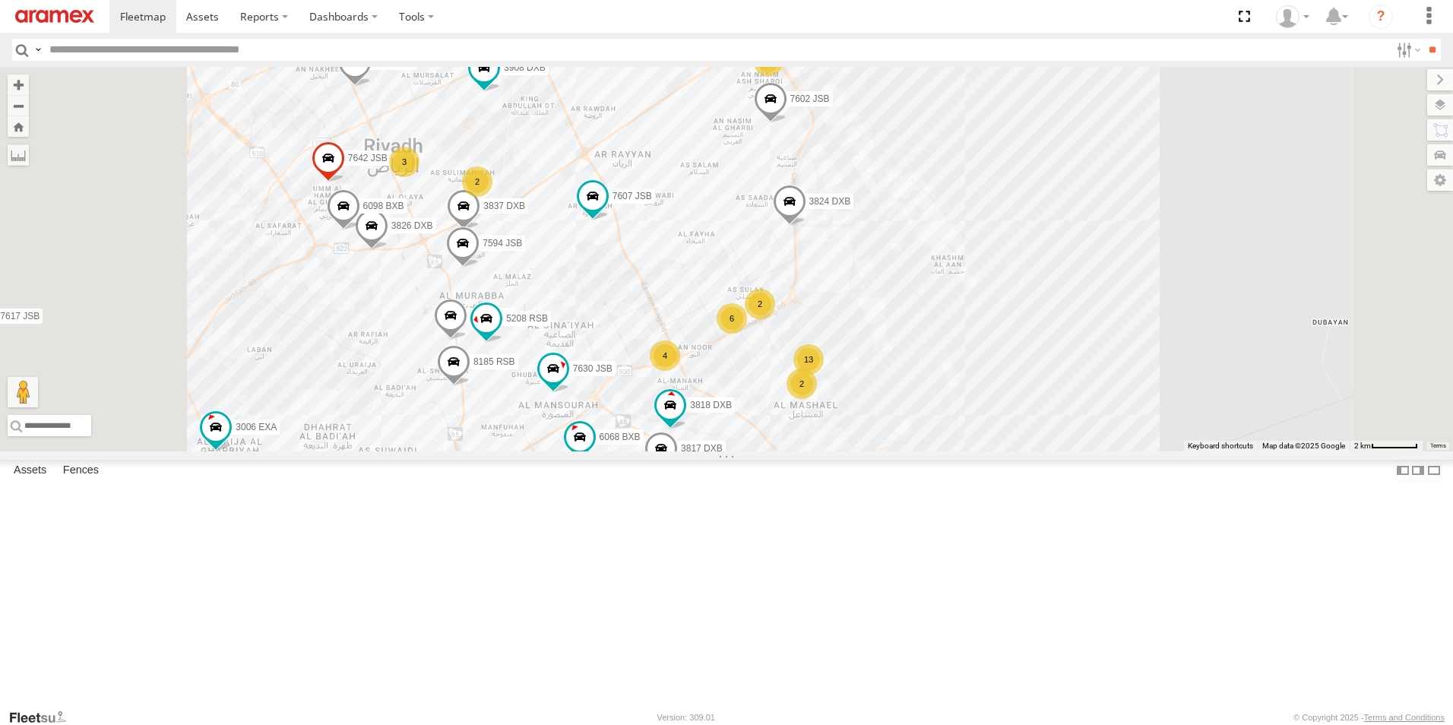
drag, startPoint x: 746, startPoint y: 402, endPoint x: 810, endPoint y: 444, distance: 76.3
click at [810, 444] on div "7617 JSB 7612 JSB 4563 RUD 3830 DXB 3908 DXB 7607 JSB 7596 JSB 3821 DXB 7534 JS…" at bounding box center [726, 259] width 1453 height 385
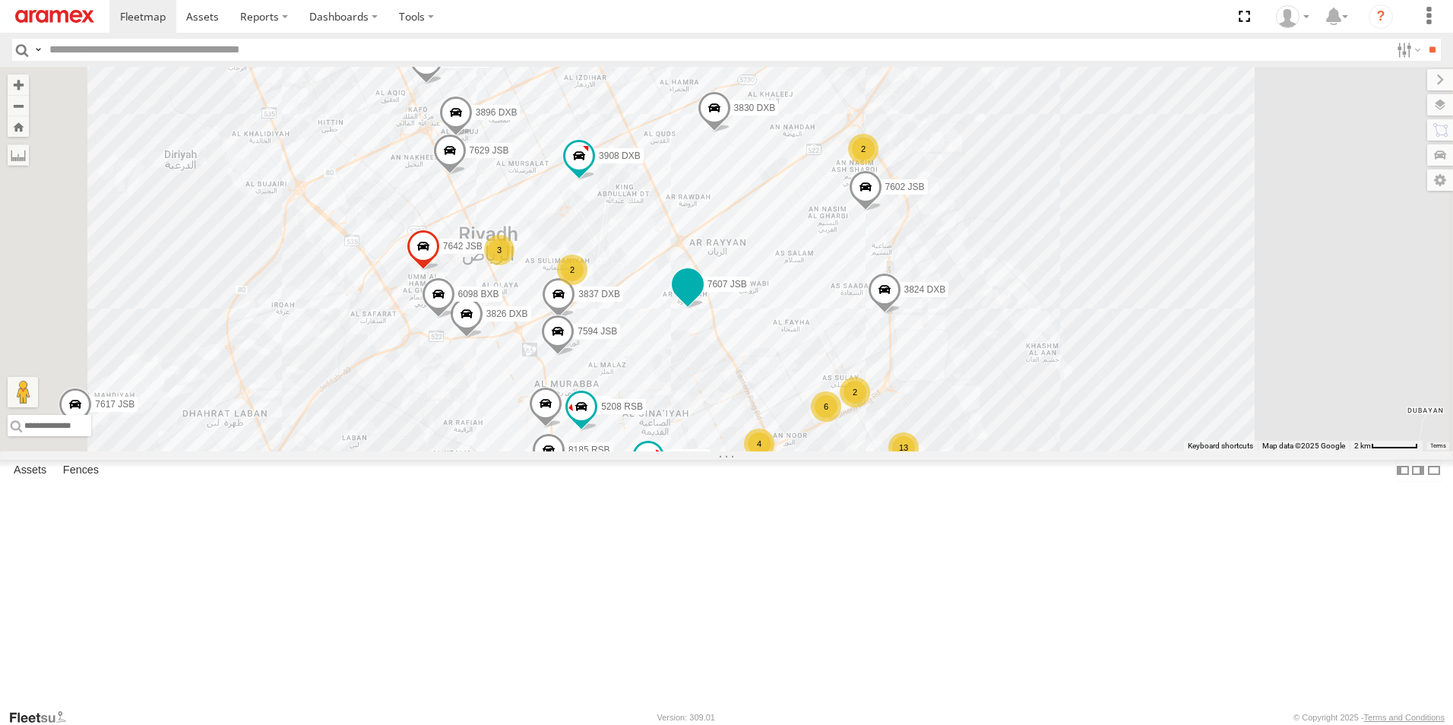
click at [702, 298] on span at bounding box center [687, 284] width 27 height 27
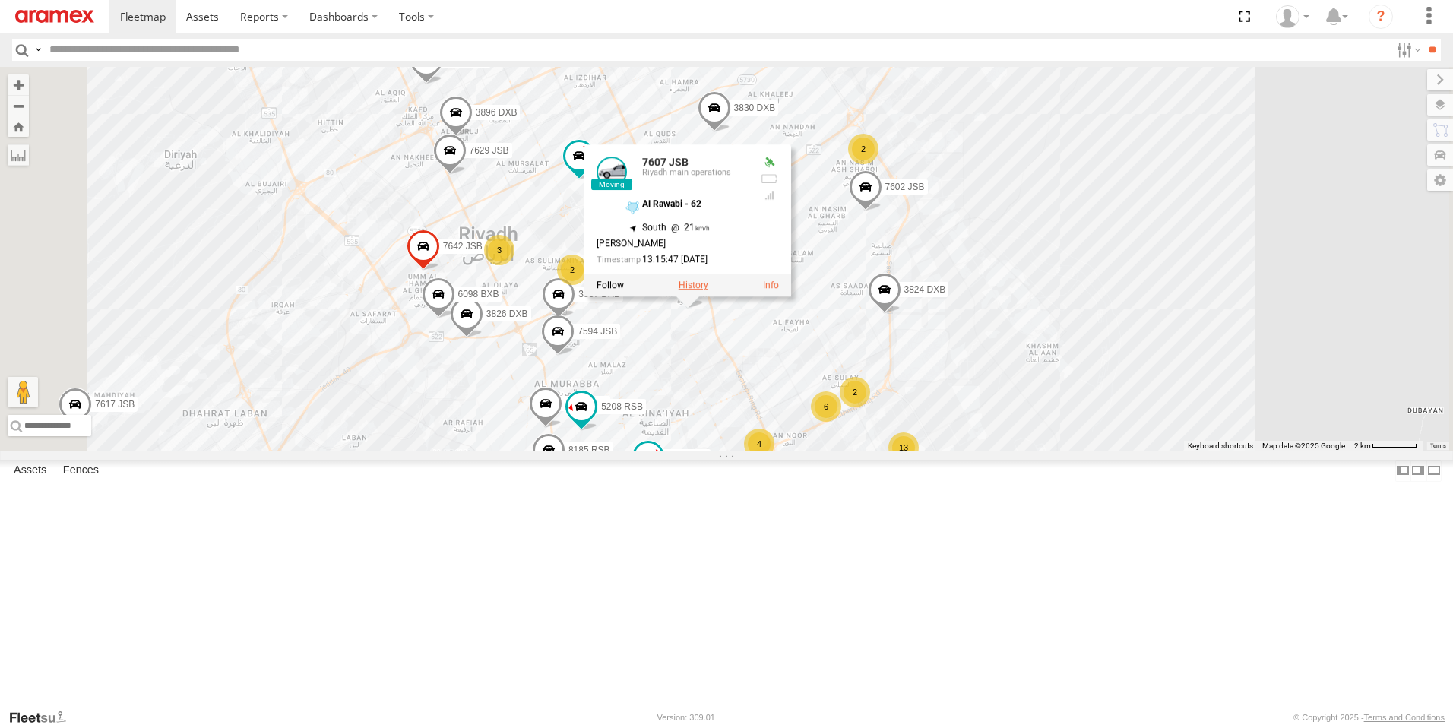
click at [708, 291] on label at bounding box center [694, 285] width 30 height 11
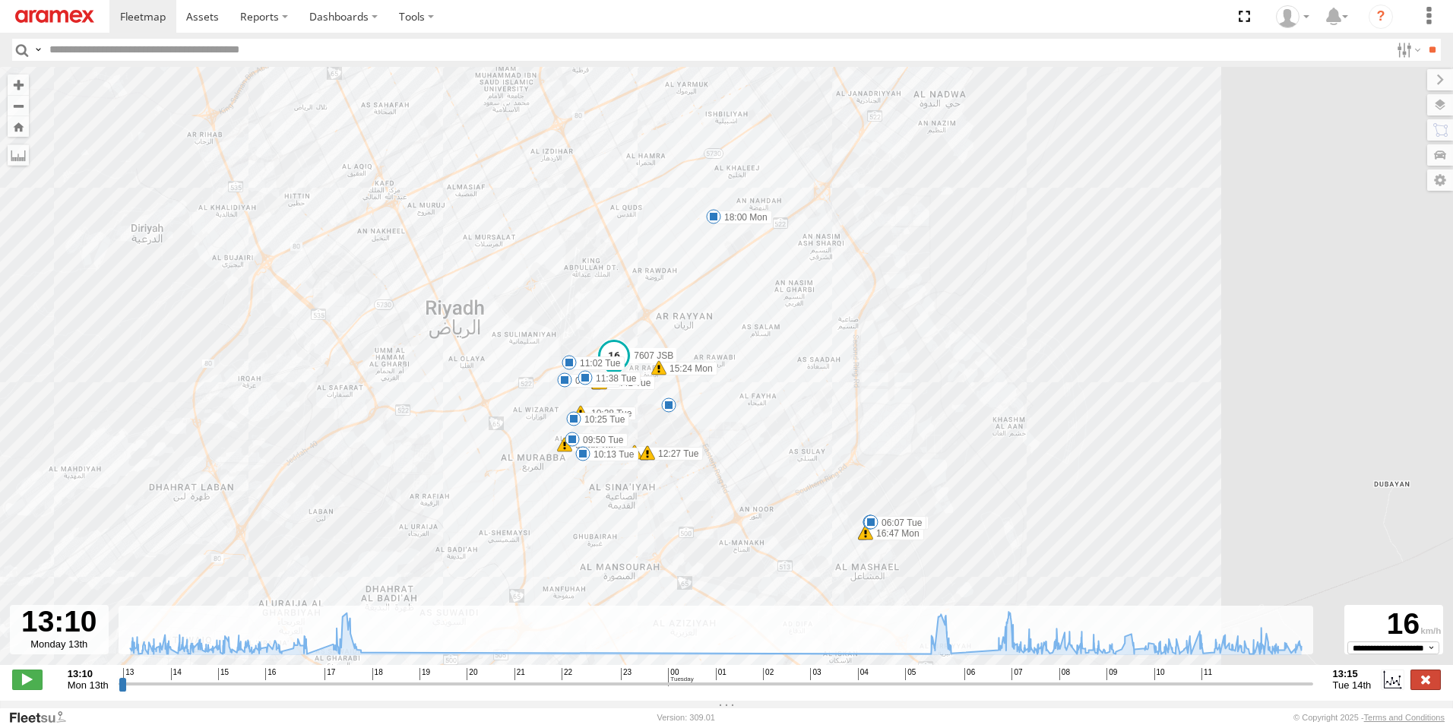
click at [1437, 684] on label at bounding box center [1426, 680] width 30 height 20
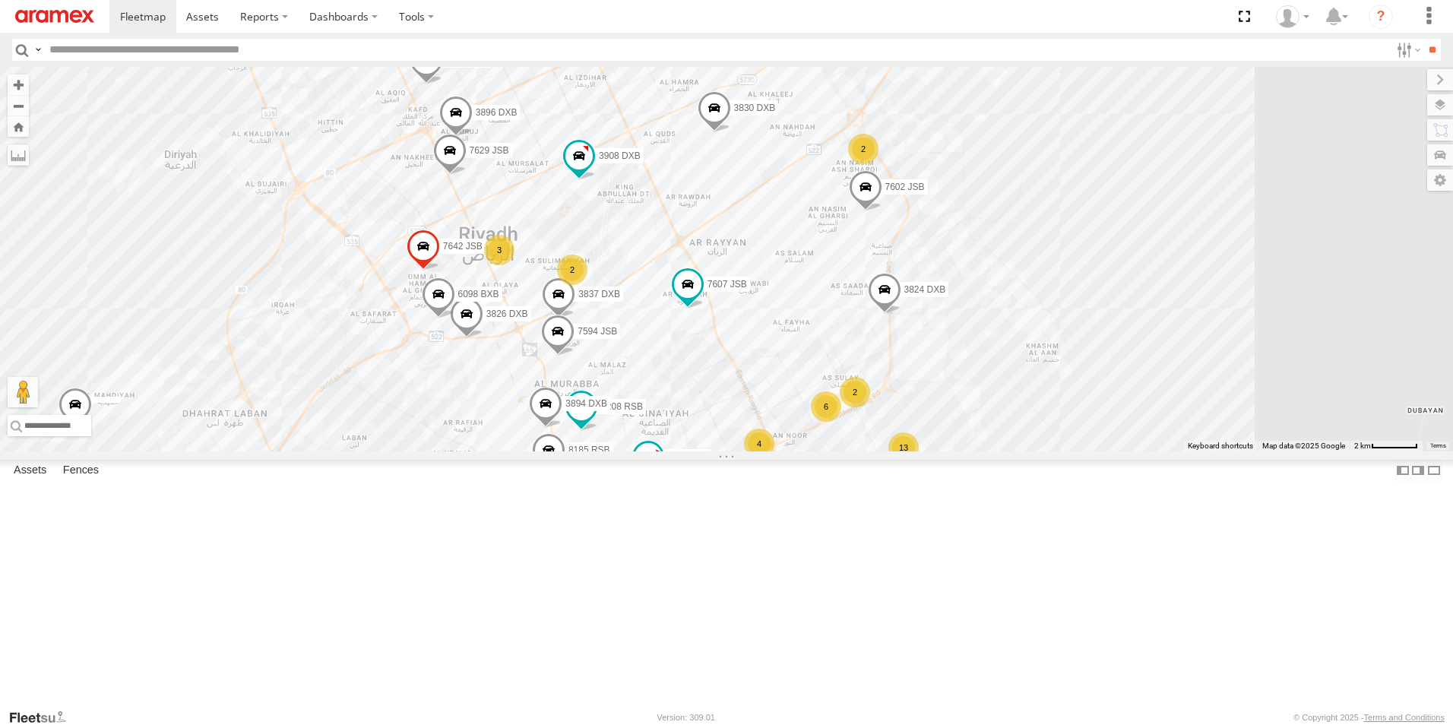
scroll to position [0, 0]
click at [97, 46] on input "text" at bounding box center [716, 50] width 1347 height 22
click at [593, 169] on span at bounding box center [578, 155] width 27 height 27
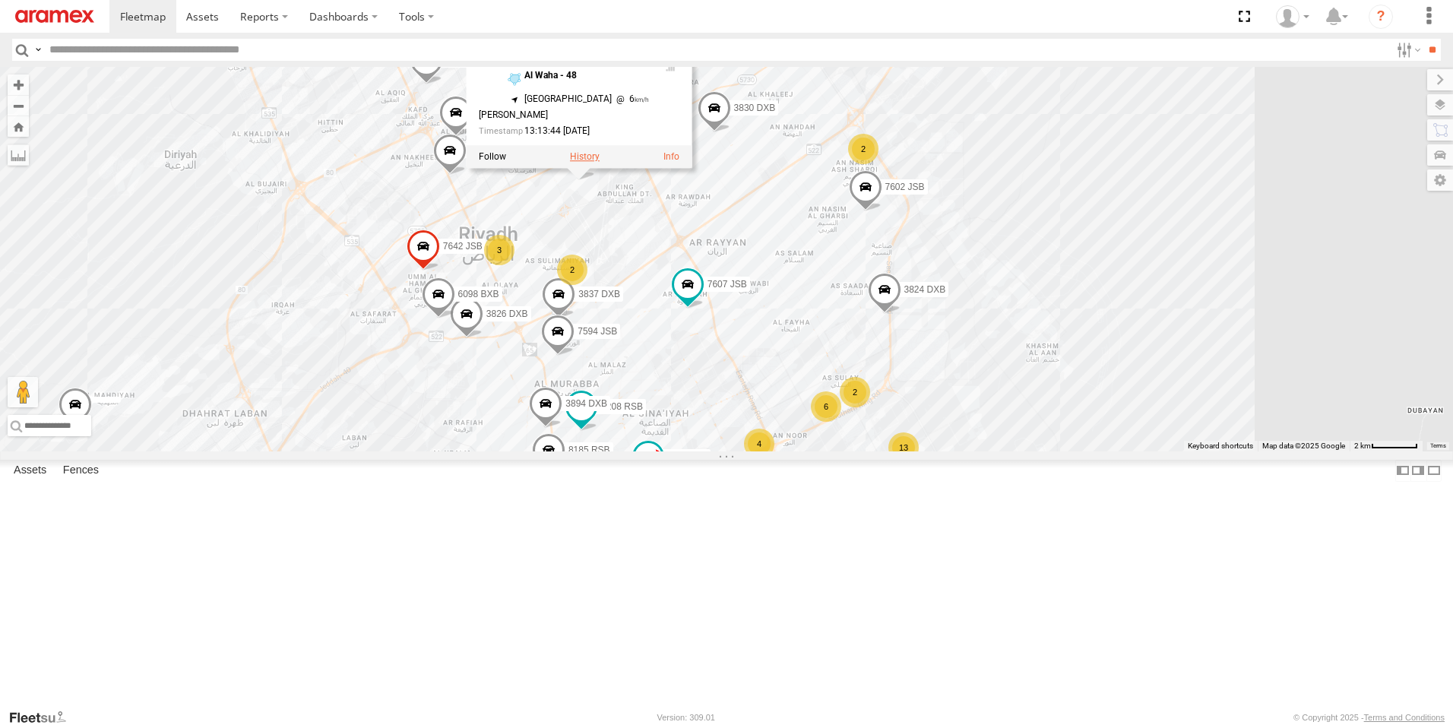
click at [600, 163] on label at bounding box center [585, 157] width 30 height 11
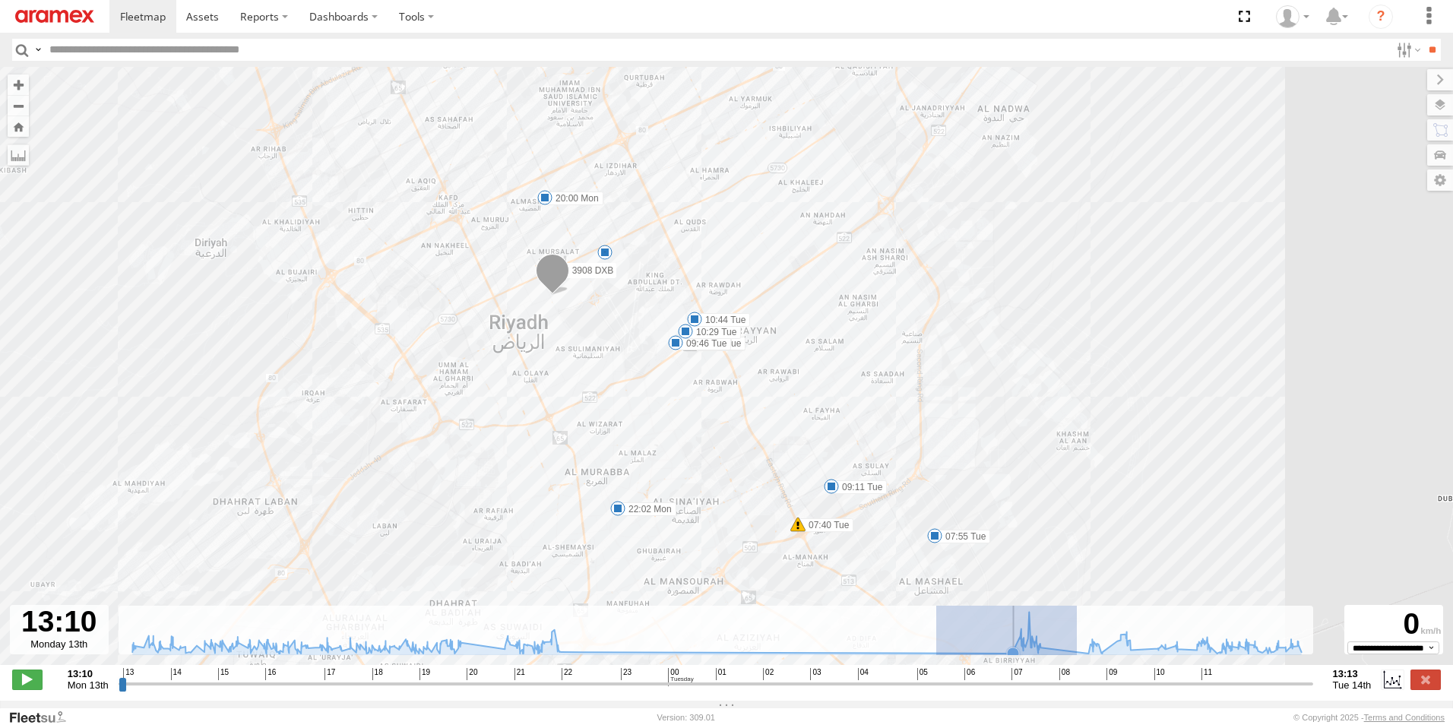
drag, startPoint x: 1077, startPoint y: 657, endPoint x: 936, endPoint y: 660, distance: 140.7
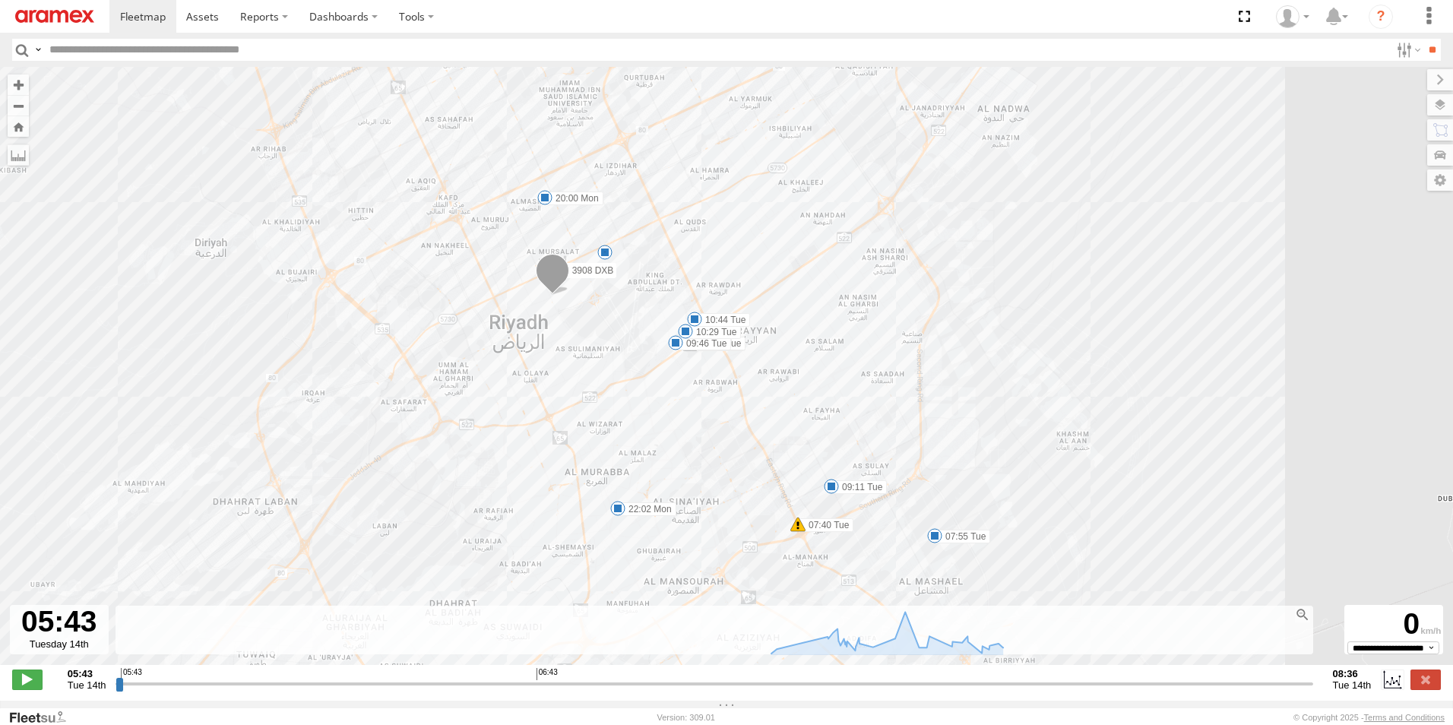
drag, startPoint x: 994, startPoint y: 660, endPoint x: 805, endPoint y: 663, distance: 189.3
click at [805, 663] on div "← Move left → Move right ↑ Move up ↓ Move down + Zoom in - Zoom out Home Jump l…" at bounding box center [726, 384] width 1453 height 634
drag, startPoint x: 858, startPoint y: 651, endPoint x: 930, endPoint y: 648, distance: 72.2
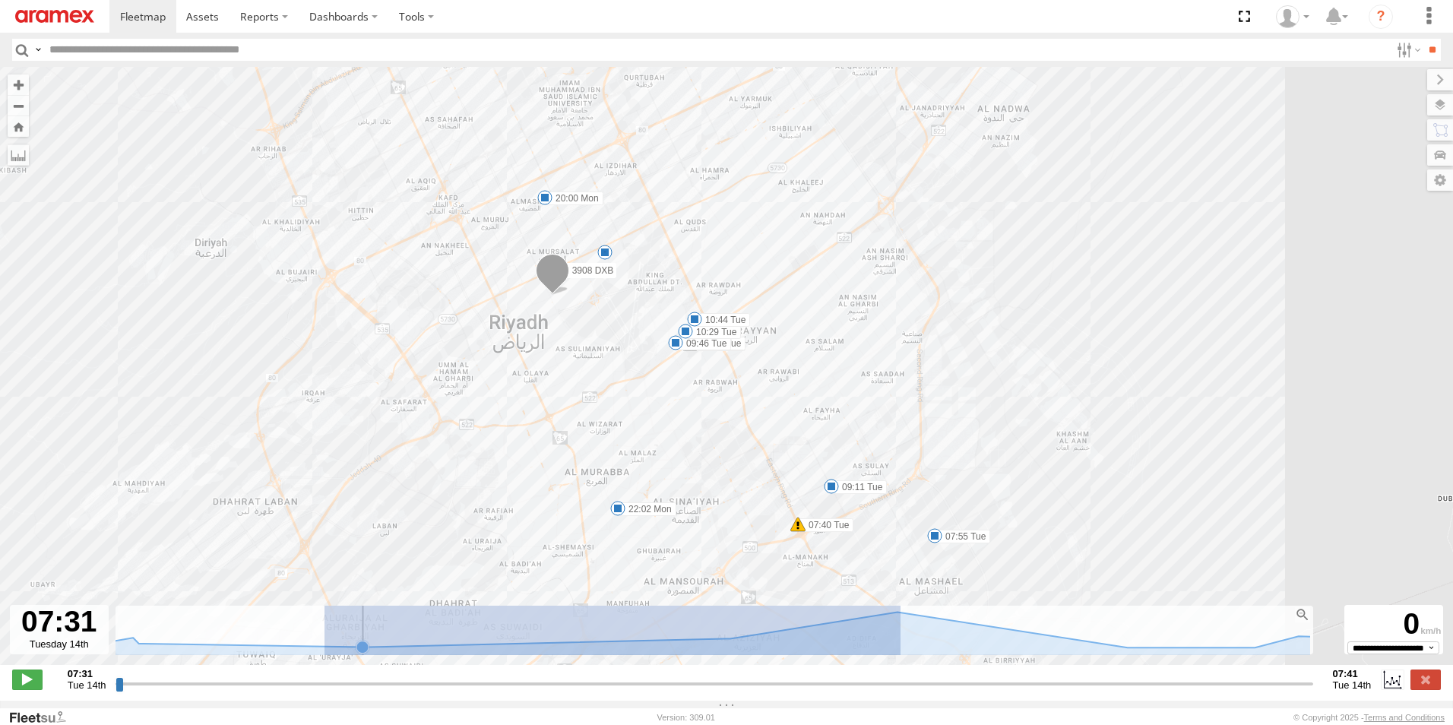
drag, startPoint x: 901, startPoint y: 641, endPoint x: 285, endPoint y: 639, distance: 615.6
click at [285, 639] on icon "Created with Highcharts 6.0.7 Reset zoom level 1:1 Reset zoom Highcharts.com" at bounding box center [713, 630] width 1195 height 49
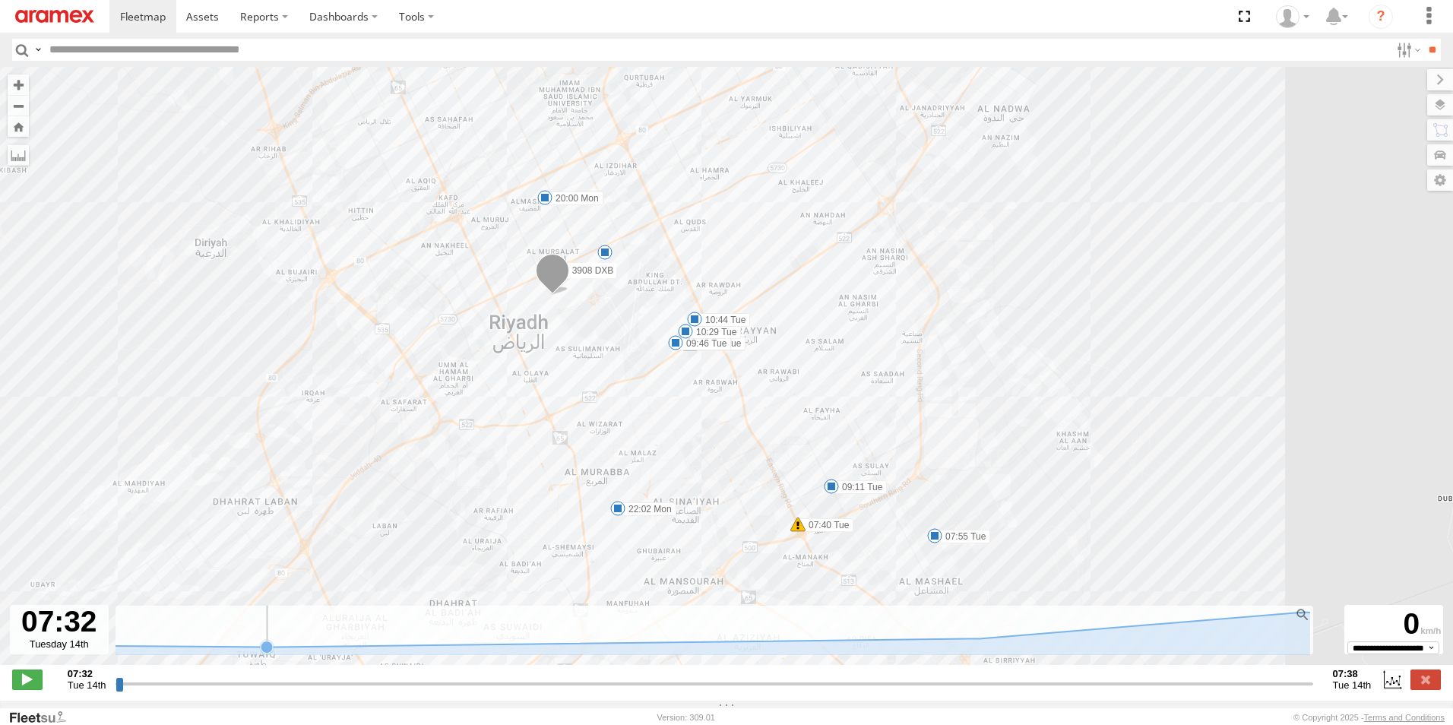
type input "**********"
click at [687, 323] on span at bounding box center [694, 319] width 15 height 15
click at [686, 308] on div "10:44 Tue 14th Oct King Abdulaziz - 49" at bounding box center [694, 268] width 167 height 79
click at [676, 347] on span at bounding box center [675, 342] width 15 height 15
click at [828, 491] on span at bounding box center [831, 486] width 15 height 15
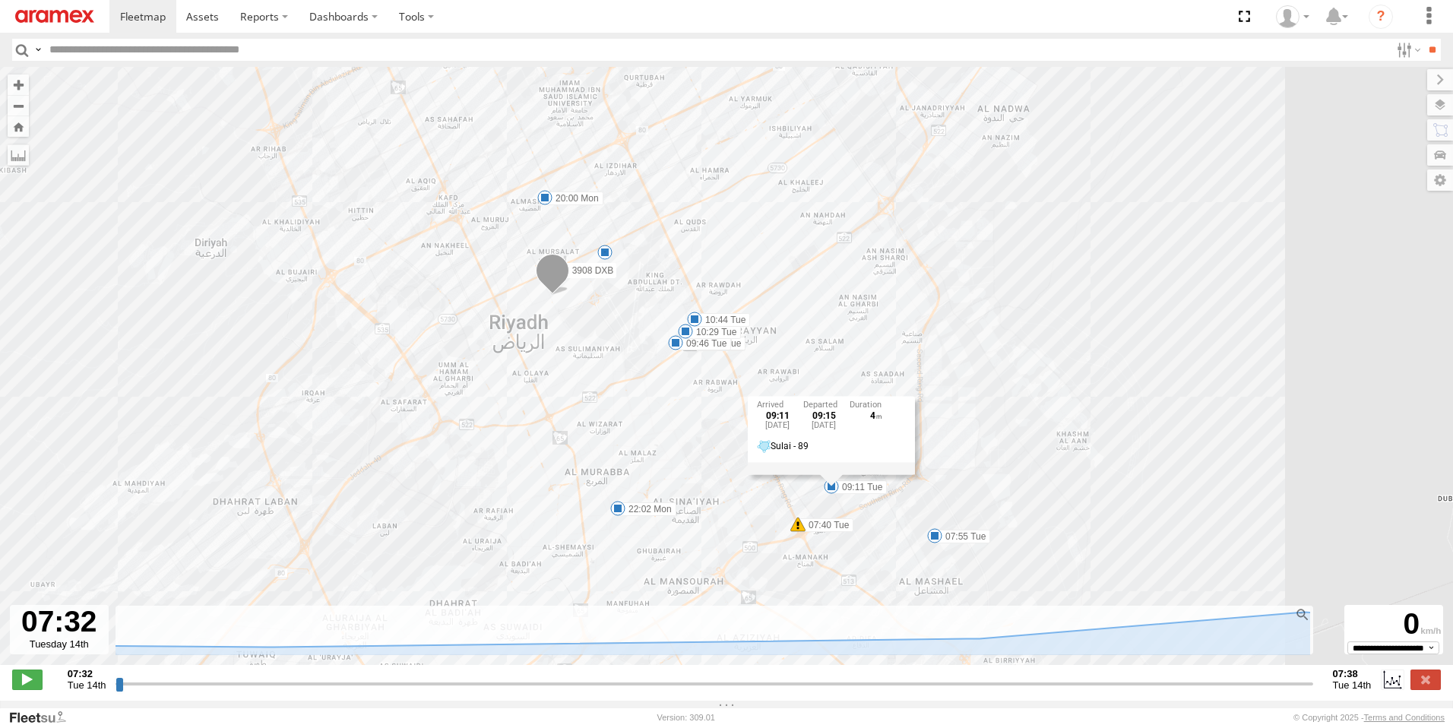
click at [936, 539] on span at bounding box center [934, 535] width 15 height 15
click at [610, 509] on div "3908 DXB 20:00 Mon 22:02 Mon 07:40 Tue 07:55 Tue 09:11 Tue 09:38 Tue 09:38 Tue …" at bounding box center [726, 374] width 1453 height 614
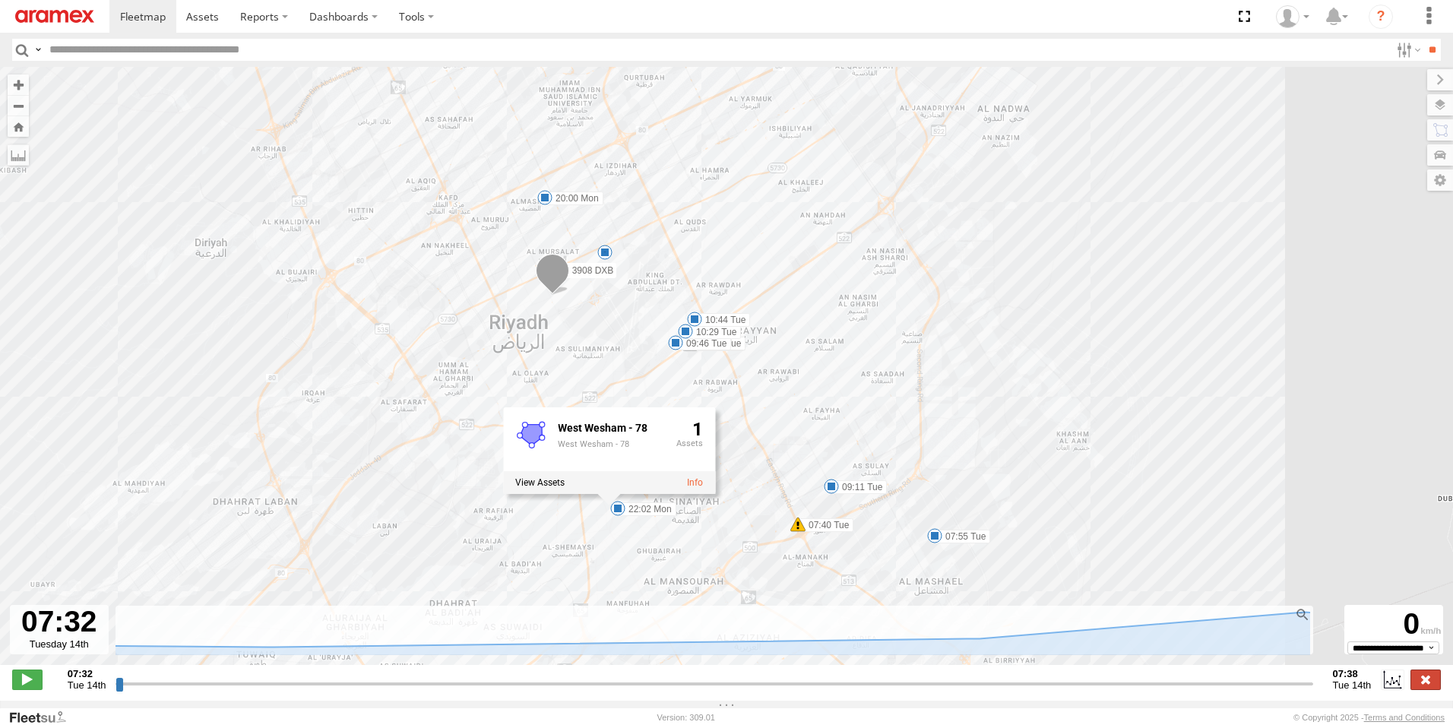
click at [1435, 689] on label at bounding box center [1426, 680] width 30 height 20
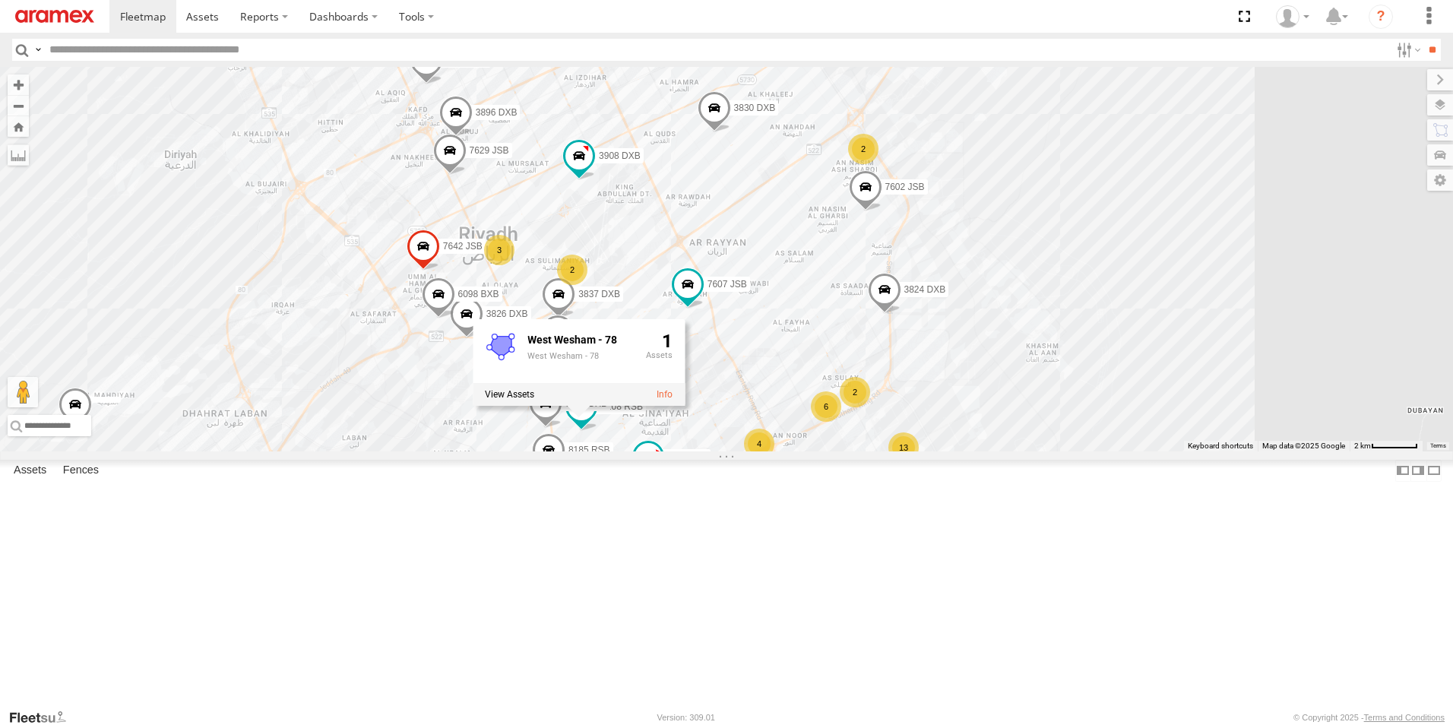
click at [883, 356] on div "7629 JSB 3837 DXB 8185 RSB 7643 JSB 3818 DXB 3826 DXB 7594 JSB 3824 DXB 3817 DX…" at bounding box center [726, 259] width 1453 height 385
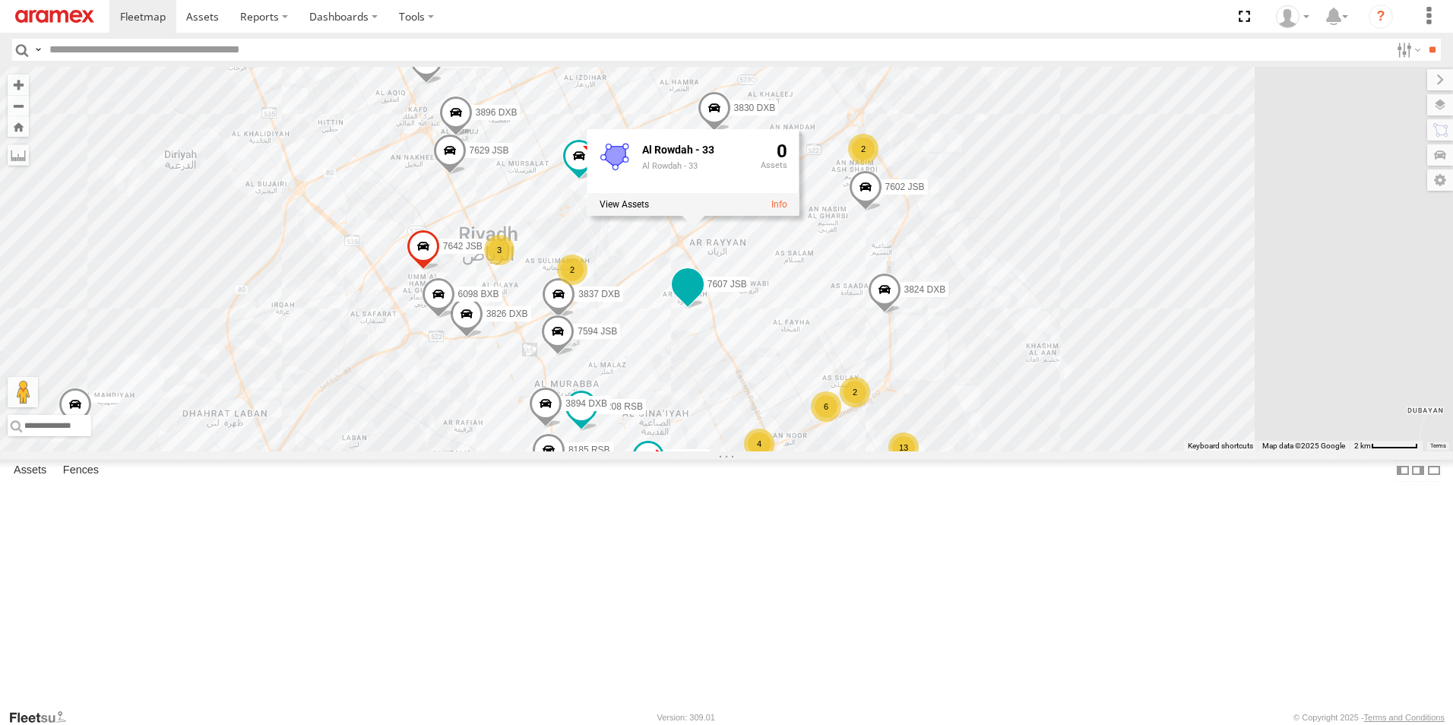
click at [702, 298] on span at bounding box center [687, 284] width 27 height 27
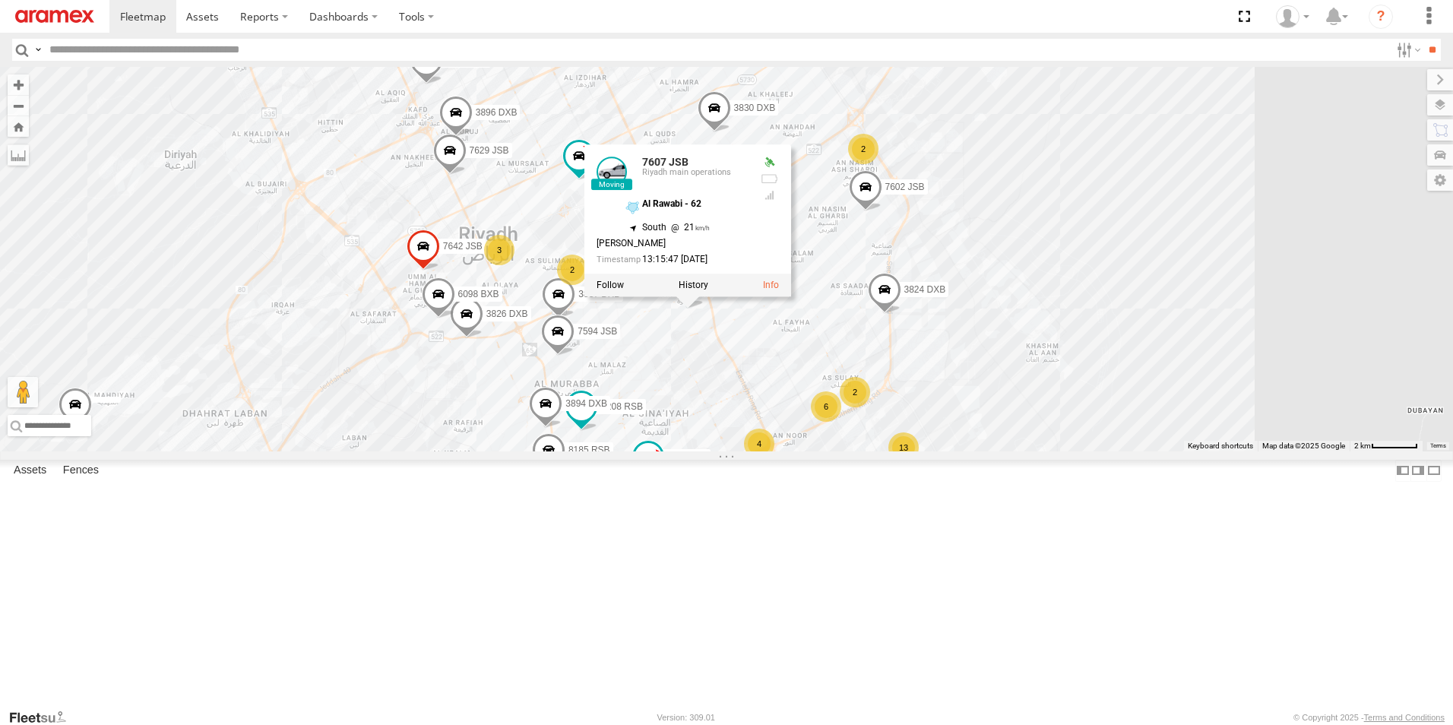
click at [440, 271] on span at bounding box center [423, 250] width 33 height 41
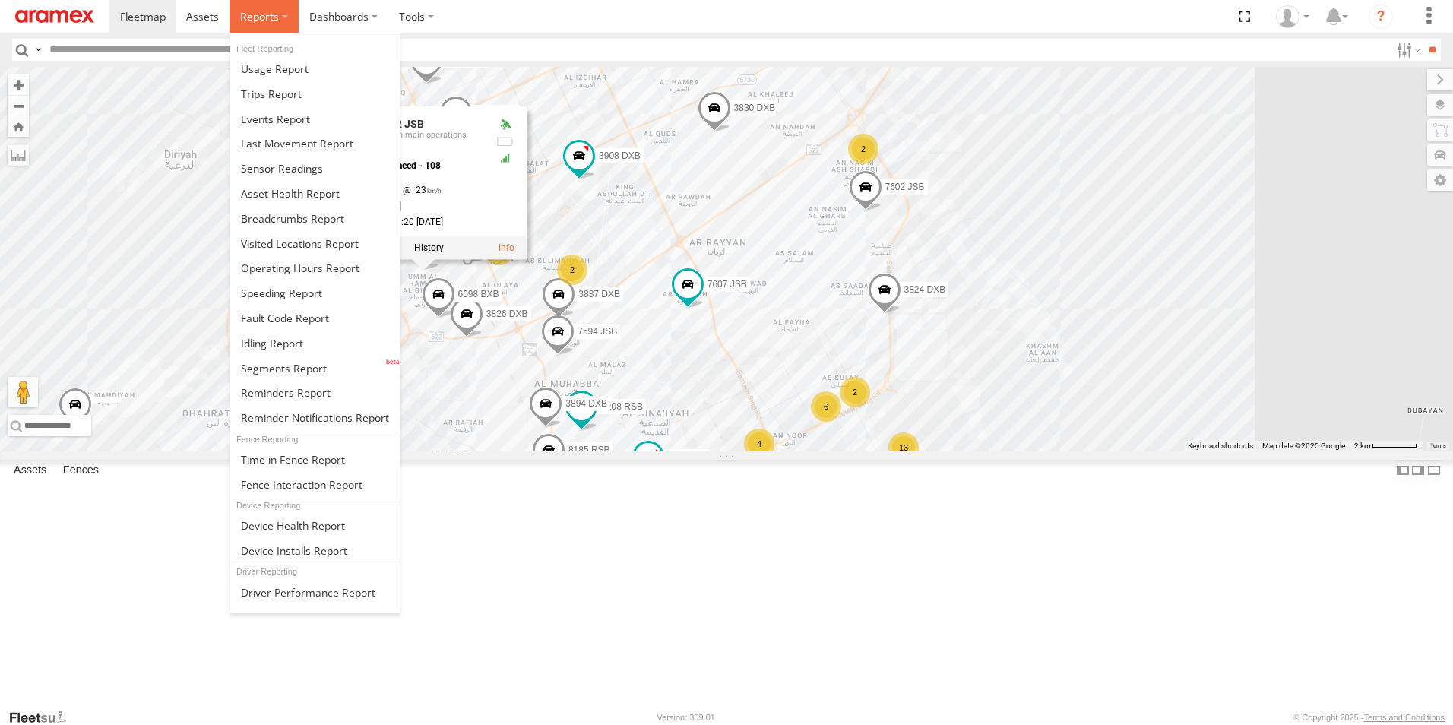
click at [242, 21] on span at bounding box center [259, 16] width 39 height 14
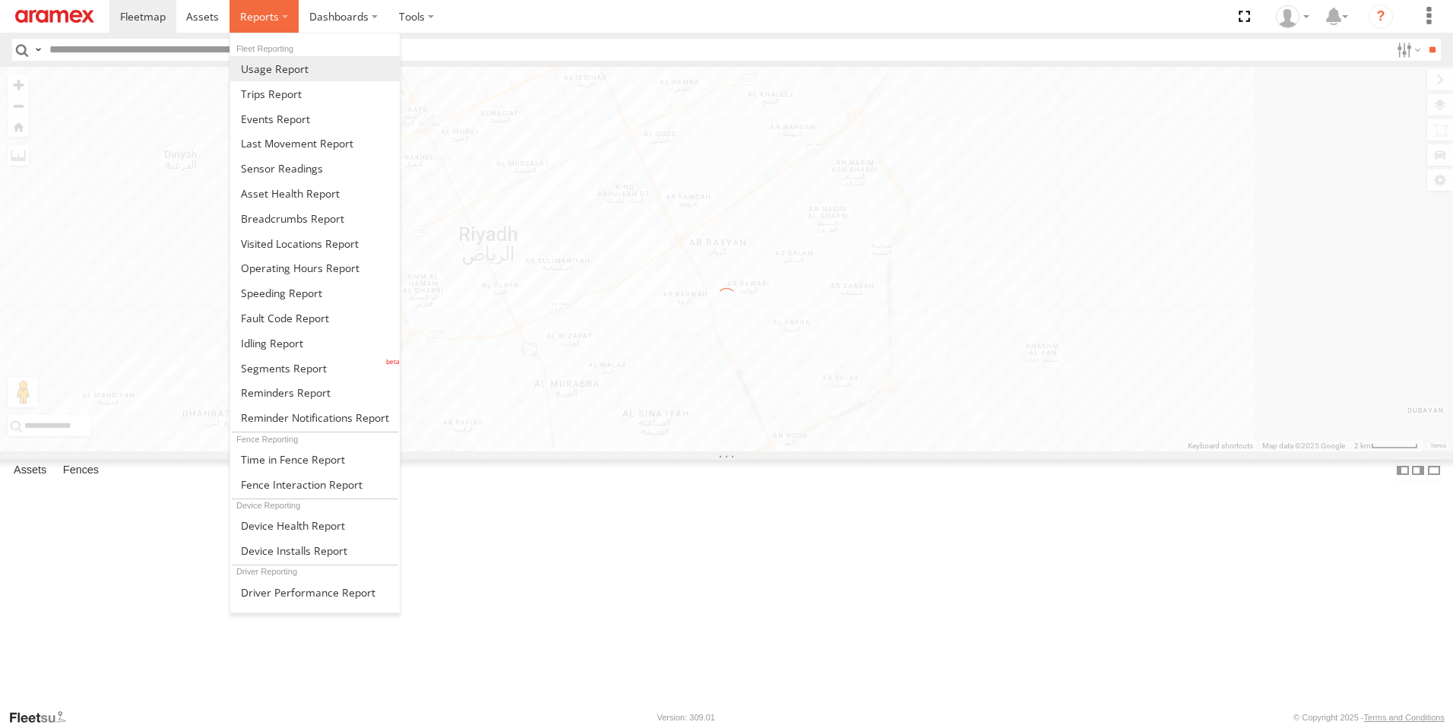
scroll to position [0, 0]
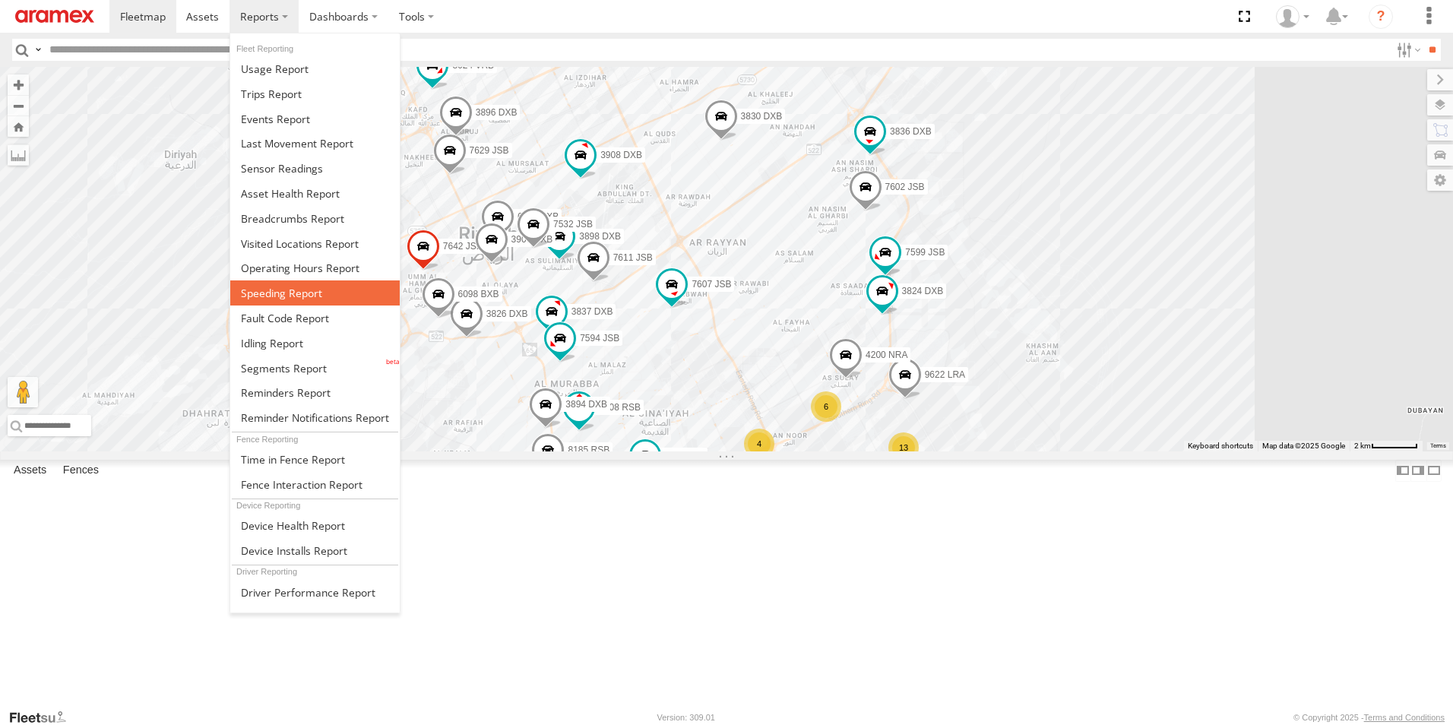
click at [274, 291] on span at bounding box center [281, 293] width 81 height 14
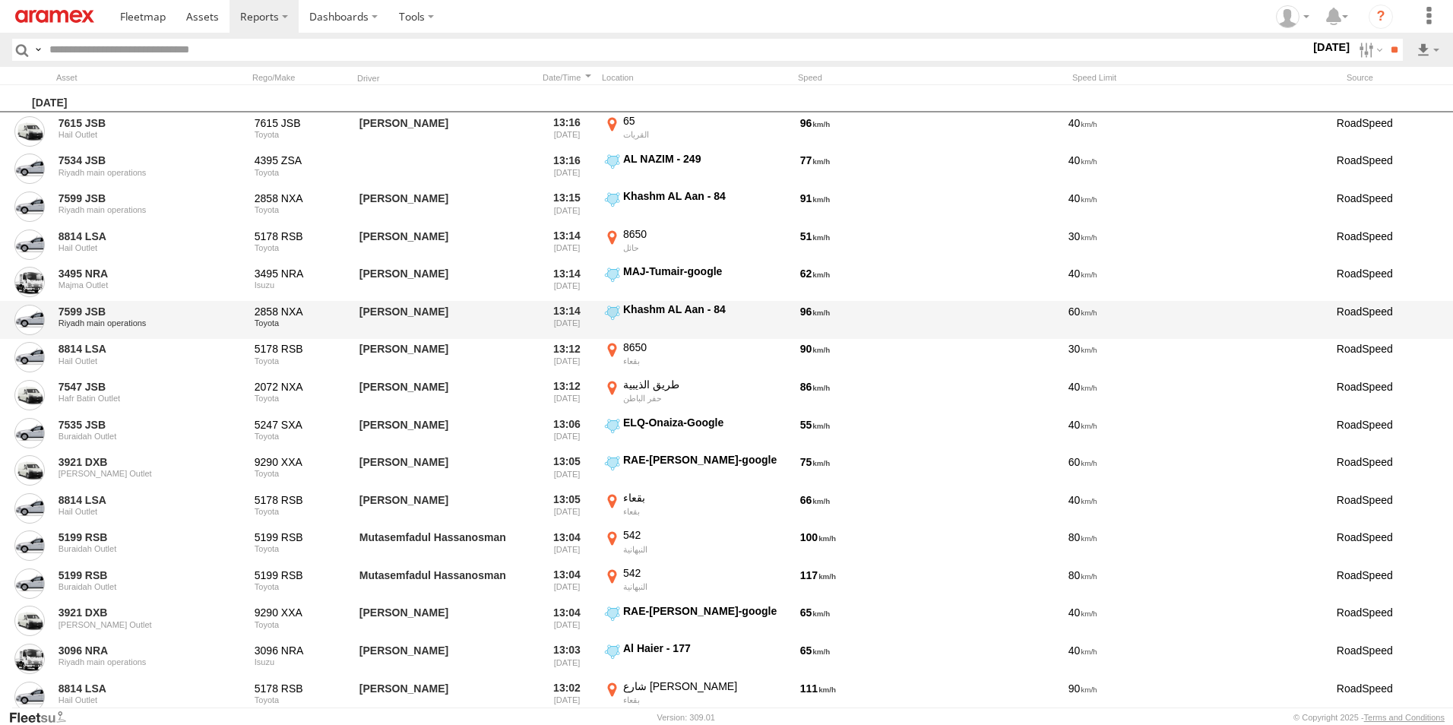
click at [809, 315] on div "96" at bounding box center [929, 319] width 262 height 35
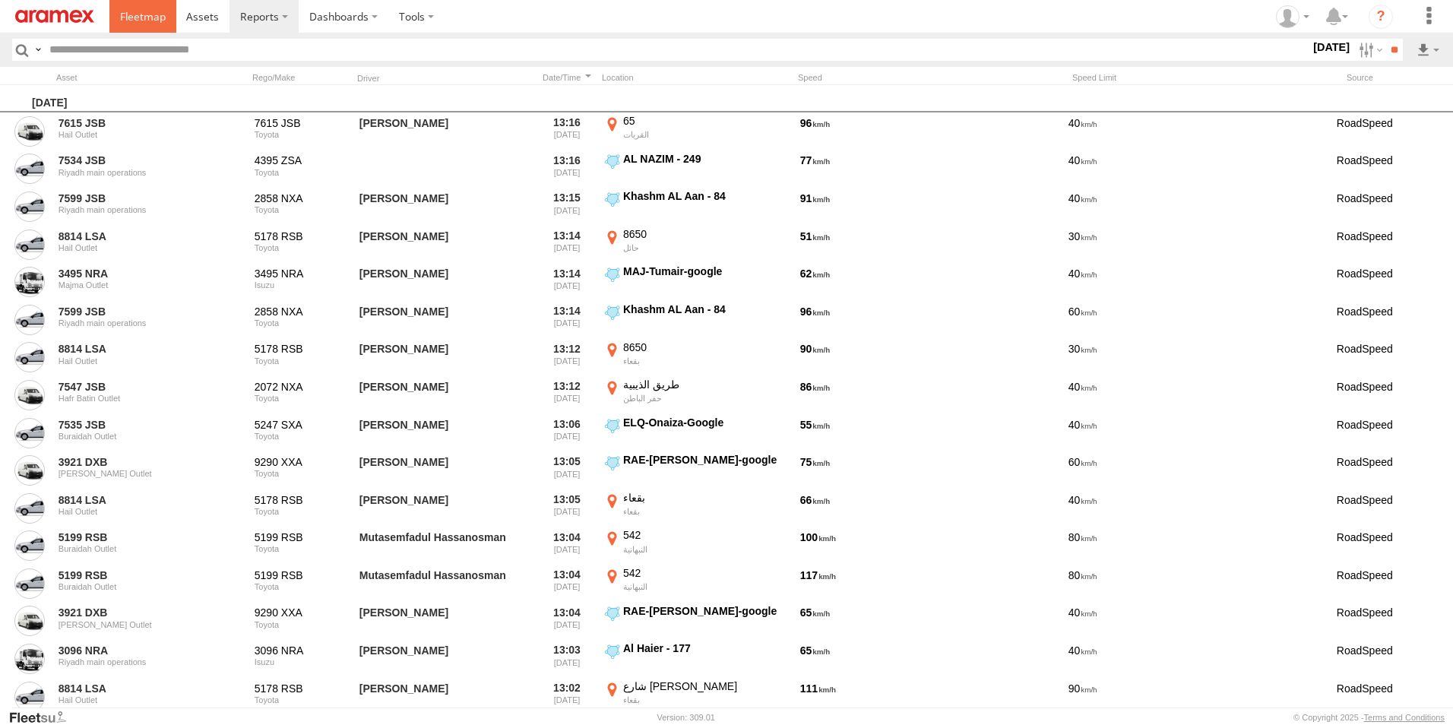
click at [147, 27] on link at bounding box center [142, 16] width 67 height 33
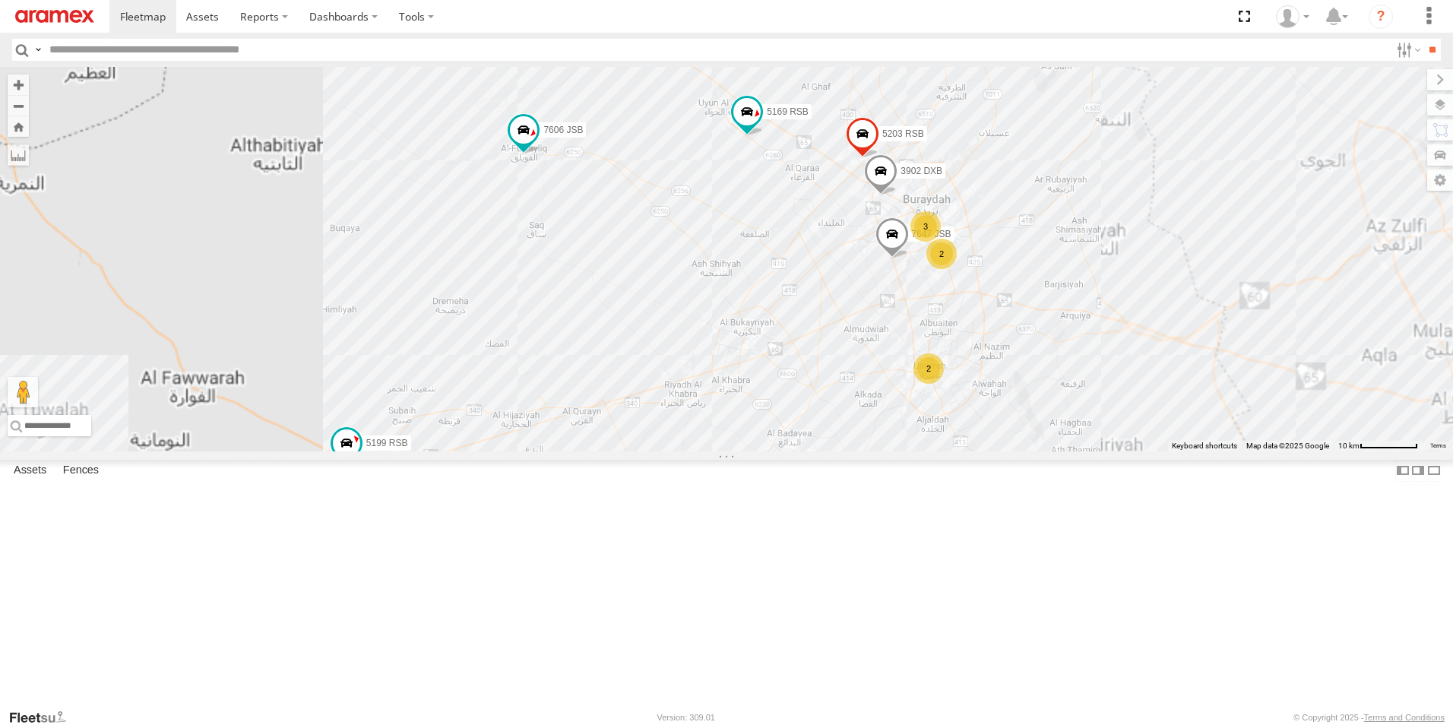
drag, startPoint x: 995, startPoint y: 372, endPoint x: 952, endPoint y: 389, distance: 46.4
click at [954, 388] on div "3495 NRA 7559 JSB 8813 LSA 3827 DXB 7593 JSB 7549 JSB 3890 DXB 7601 JSB 7623 JS…" at bounding box center [726, 259] width 1453 height 385
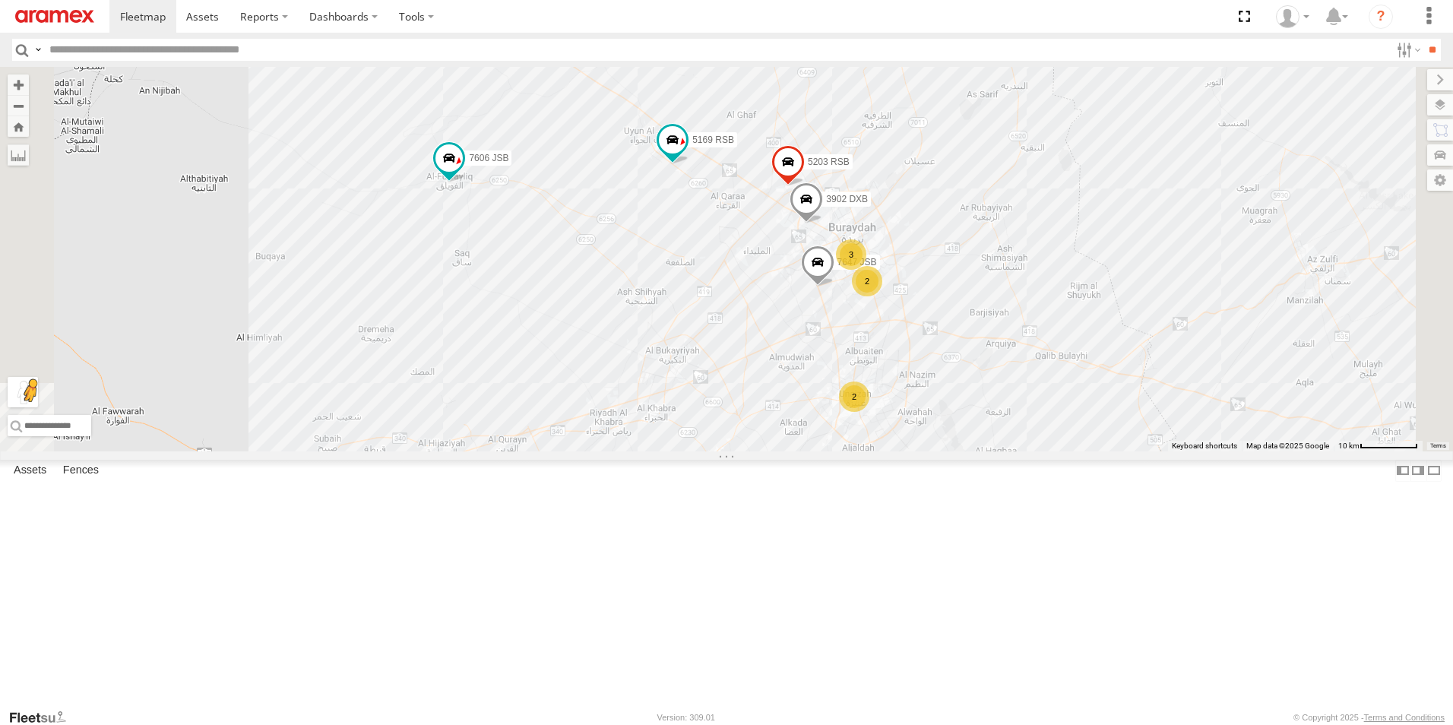
click at [38, 407] on button "Drag Pegman onto the map to open Street View" at bounding box center [23, 392] width 30 height 30
